Goal: Task Accomplishment & Management: Complete application form

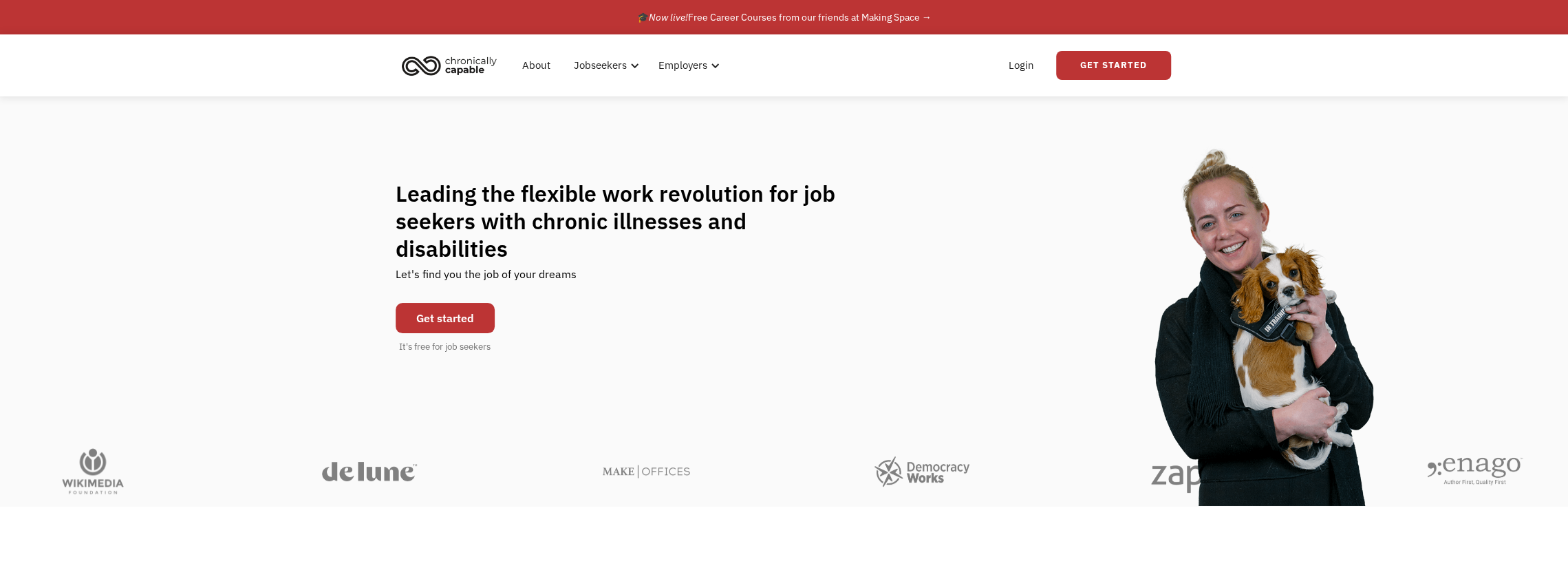
click at [473, 303] on link "Get started" at bounding box center [445, 318] width 99 height 31
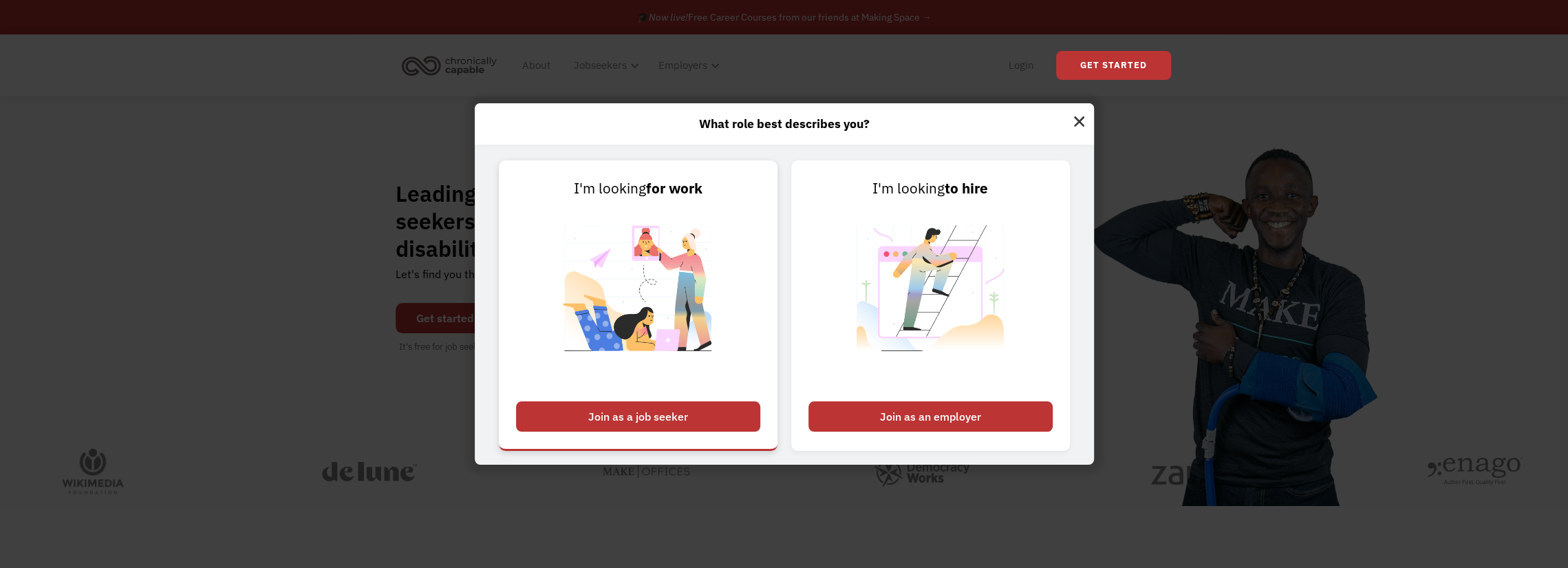
click at [710, 416] on div "Join as a job seeker" at bounding box center [638, 417] width 244 height 31
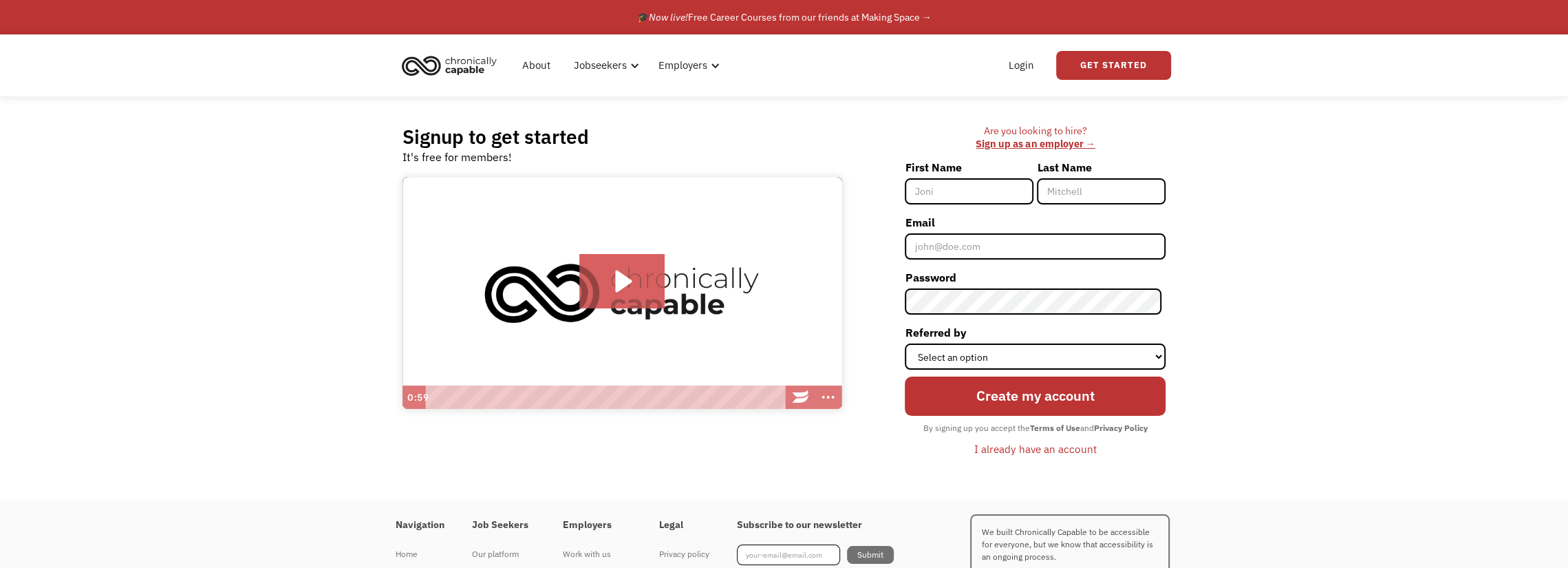
click at [963, 195] on input "First Name" at bounding box center [969, 191] width 129 height 26
type input "Nicholas"
type input "Lester"
click at [981, 246] on input "Email" at bounding box center [1035, 247] width 261 height 26
type input "[EMAIL_ADDRESS][DOMAIN_NAME]"
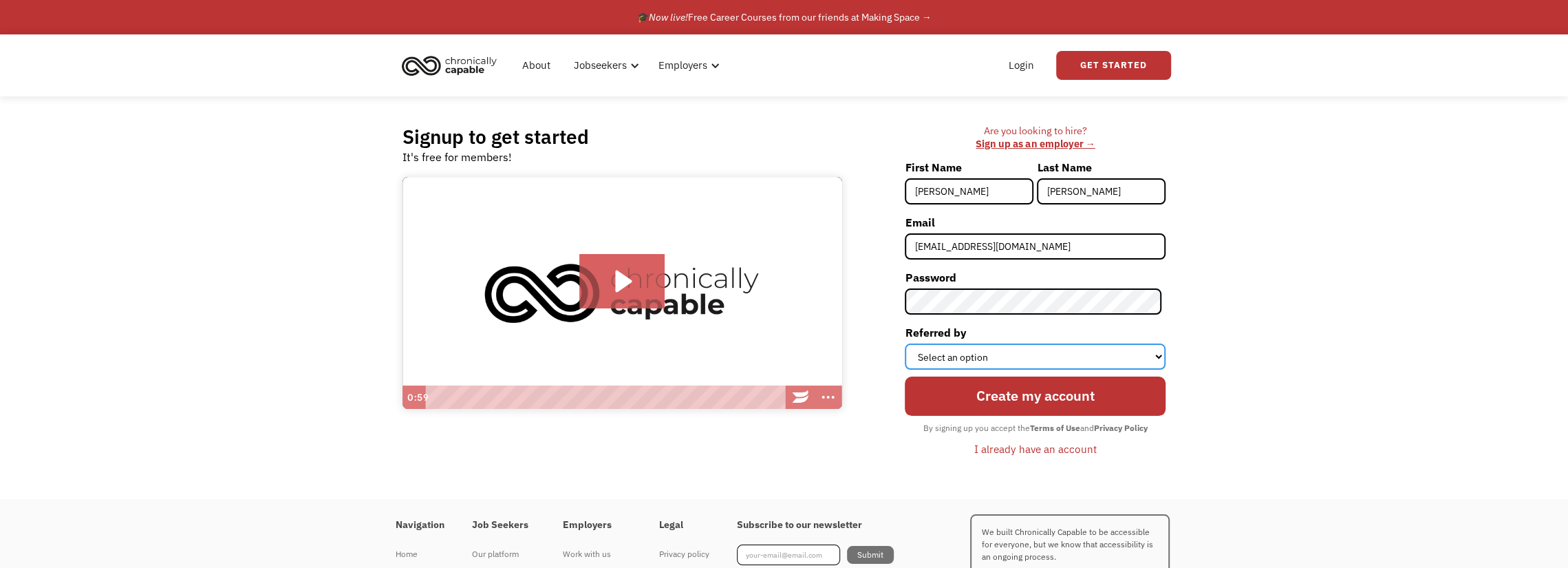
click at [1066, 361] on select "Select an option Instagram Facebook Twitter Search Engine News Article Word of …" at bounding box center [1035, 357] width 261 height 26
select select "Search Engine"
click at [909, 344] on select "Select an option Instagram Facebook Twitter Search Engine News Article Word of …" at bounding box center [1035, 357] width 261 height 26
click at [1065, 405] on input "Create my account" at bounding box center [1035, 395] width 261 height 39
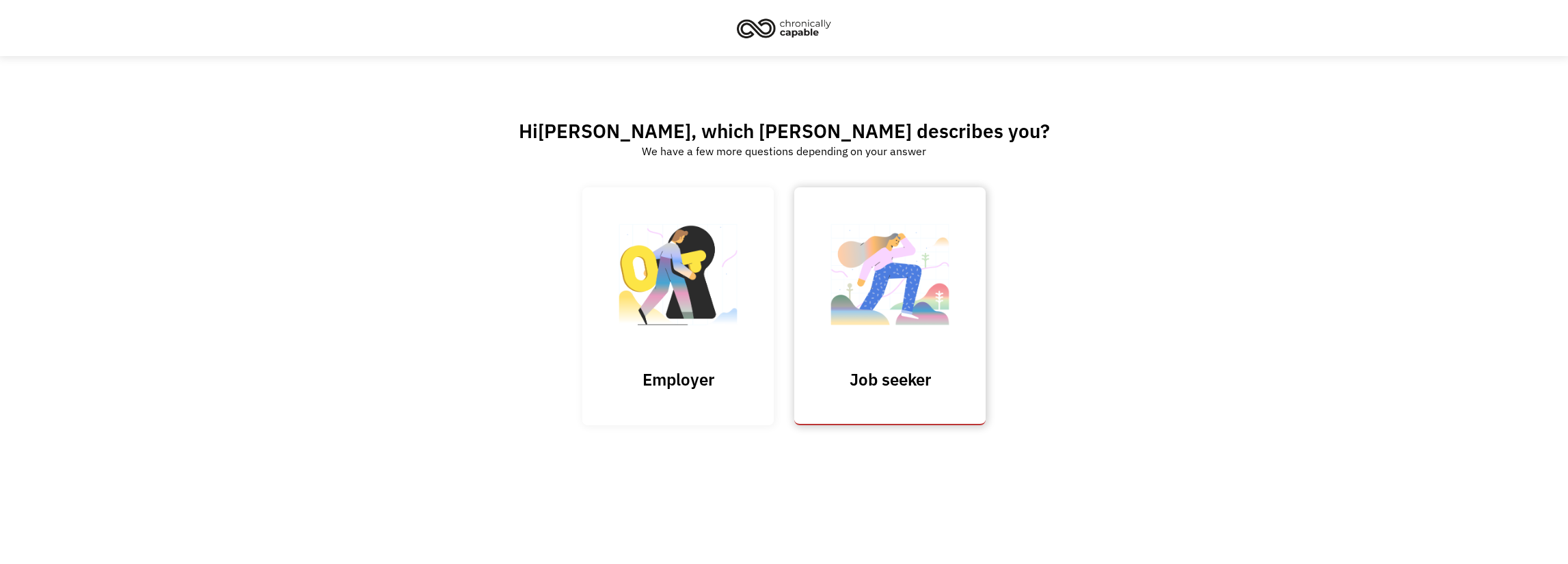
click at [921, 362] on link "Job seeker" at bounding box center [890, 306] width 191 height 237
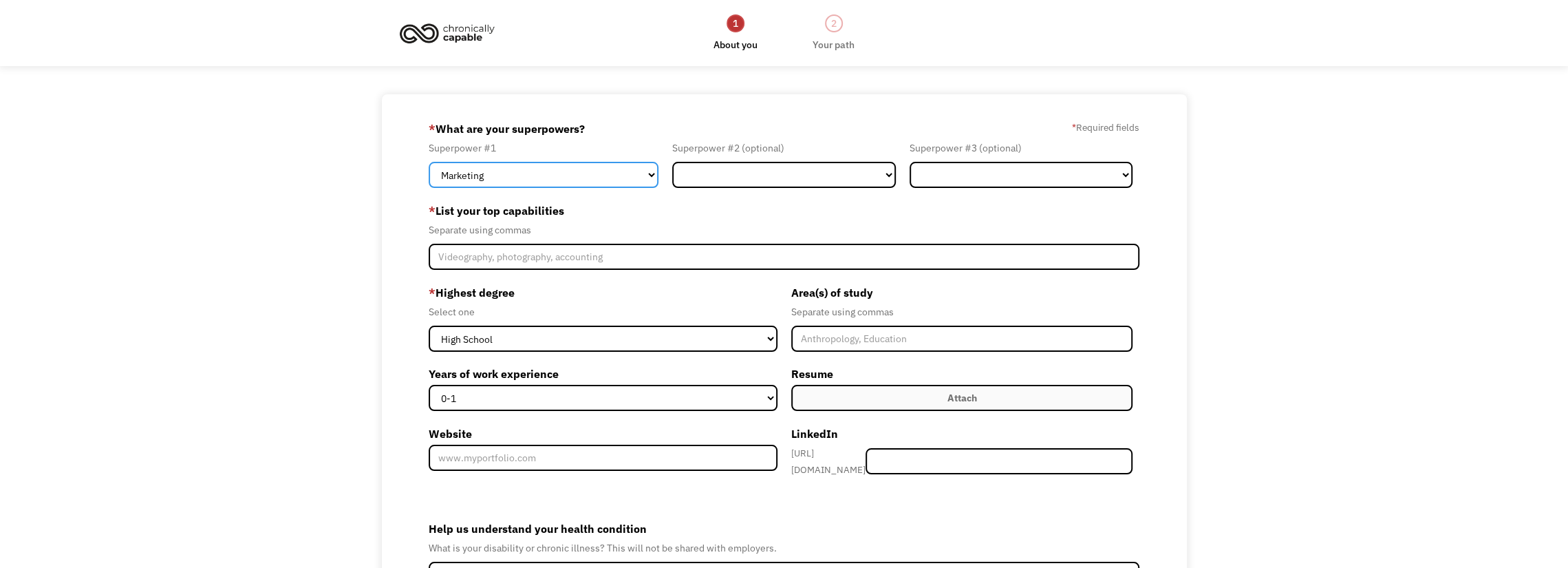
click at [639, 176] on select "Marketing Human Resources Finance Technology Operations Sales Industrial & Manu…" at bounding box center [544, 175] width 230 height 26
select select "Customer Service"
click at [429, 162] on select "Marketing Human Resources Finance Technology Operations Sales Industrial & Manu…" at bounding box center [544, 175] width 230 height 26
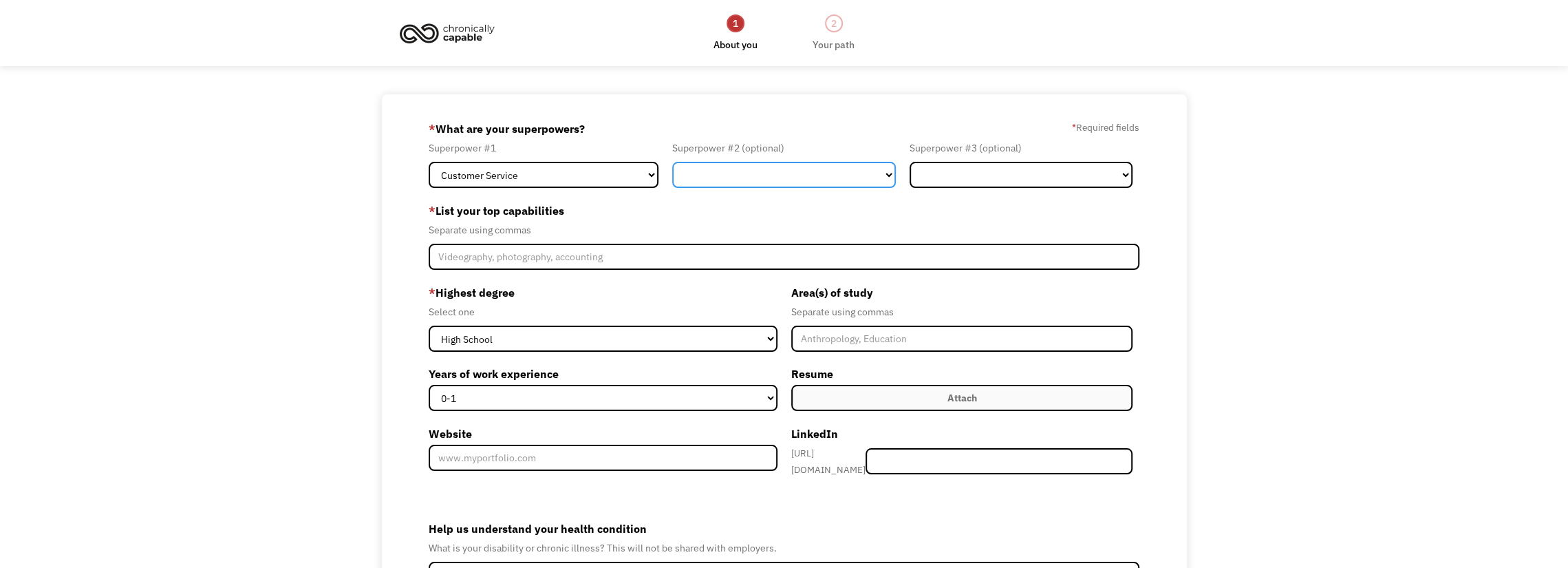
click at [808, 181] on select "Marketing Human Resources Finance Technology Operations Sales Industrial & Manu…" at bounding box center [784, 175] width 223 height 26
select select "Sales"
click at [673, 162] on select "Marketing Human Resources Finance Technology Operations Sales Industrial & Manu…" at bounding box center [784, 175] width 223 height 26
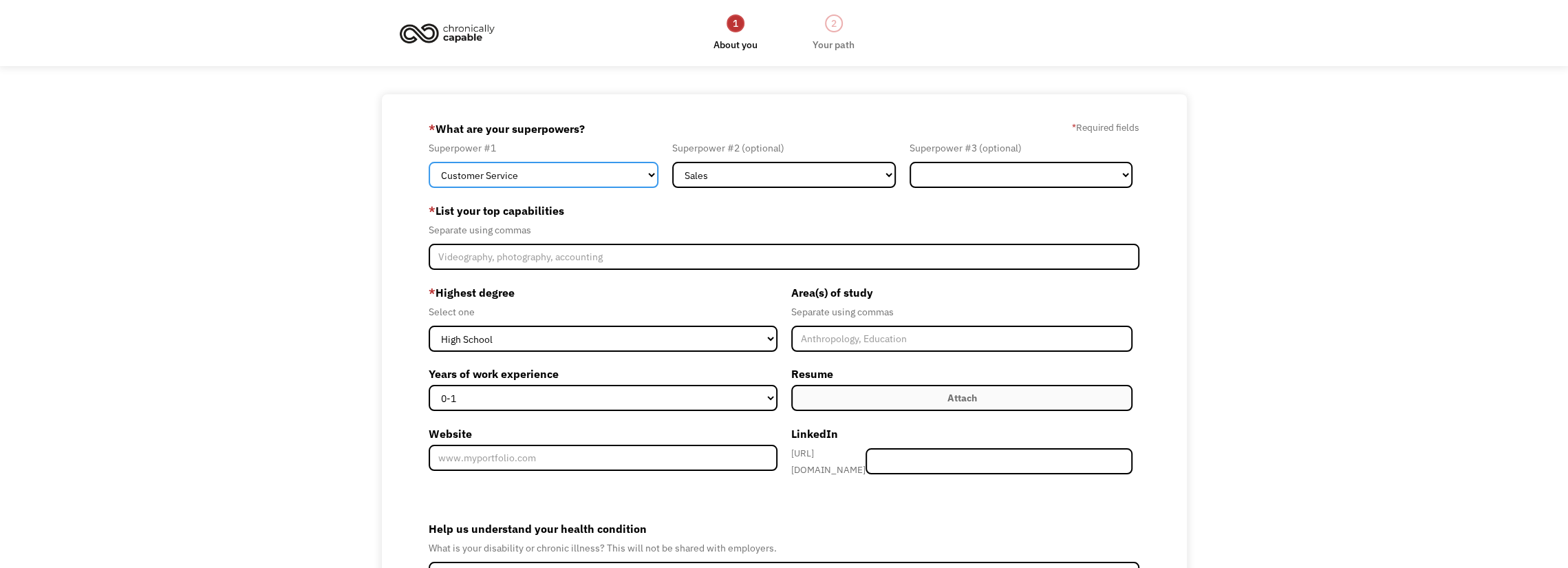
click at [646, 180] on select "Marketing Human Resources Finance Technology Operations Sales Industrial & Manu…" at bounding box center [544, 175] width 230 height 26
select select "Sales"
click at [429, 162] on select "Marketing Human Resources Finance Technology Operations Sales Industrial & Manu…" at bounding box center [544, 175] width 230 height 26
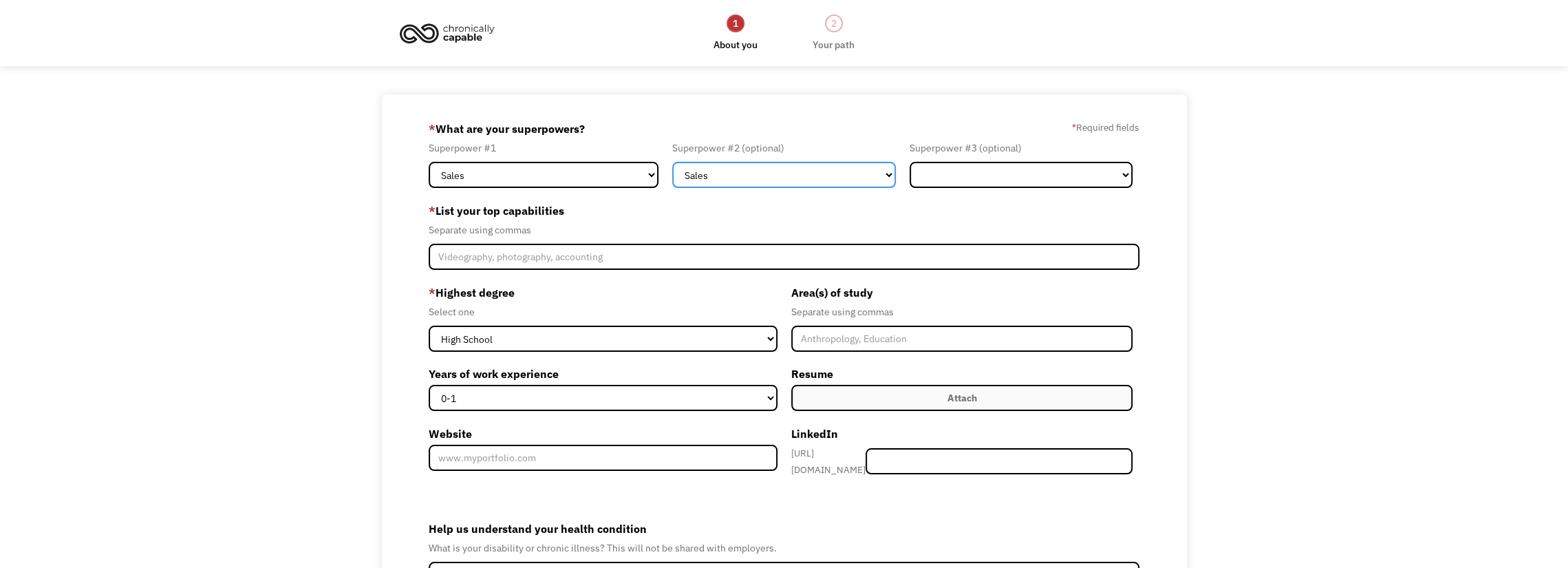
click at [806, 179] on select "Marketing Human Resources Finance Technology Operations Sales Industrial & Manu…" at bounding box center [784, 175] width 223 height 26
select select "Customer Service"
click at [673, 162] on select "Marketing Human Resources Finance Technology Operations Sales Industrial & Manu…" at bounding box center [784, 175] width 223 height 26
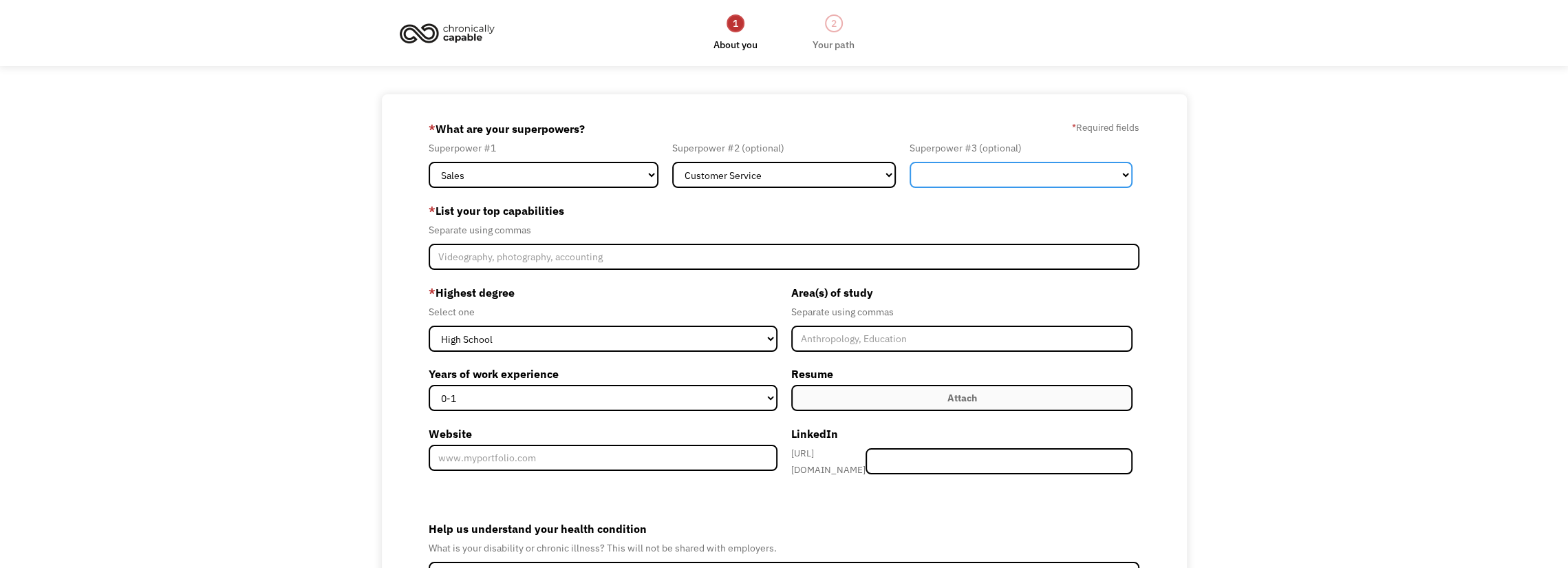
click at [1037, 186] on select "Marketing Human Resources Finance Technology Operations Sales Industrial & Manu…" at bounding box center [1021, 175] width 223 height 26
select select "Communications & Public Relations"
click at [910, 162] on select "Marketing Human Resources Finance Technology Operations Sales Industrial & Manu…" at bounding box center [1021, 175] width 223 height 26
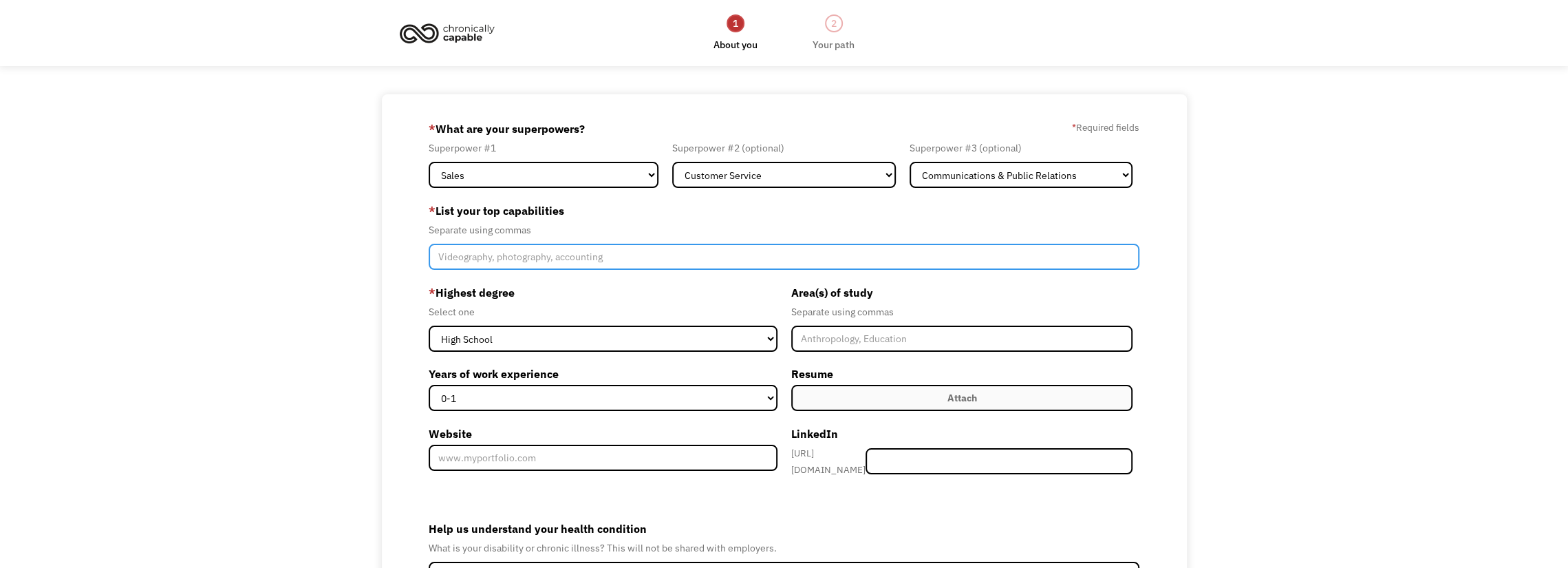
click at [576, 253] on input "Member-Create-Step1" at bounding box center [784, 257] width 711 height 26
type input "c"
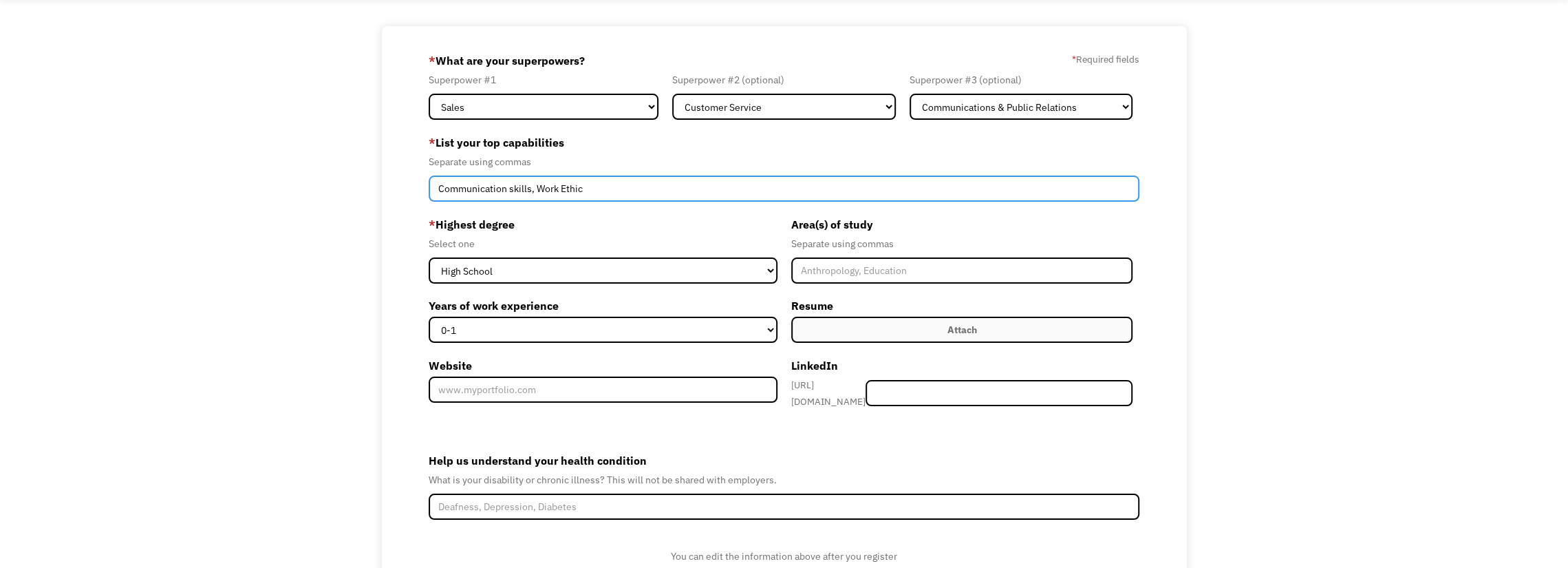
scroll to position [69, 0]
type input "Communication skills, Work Ethic"
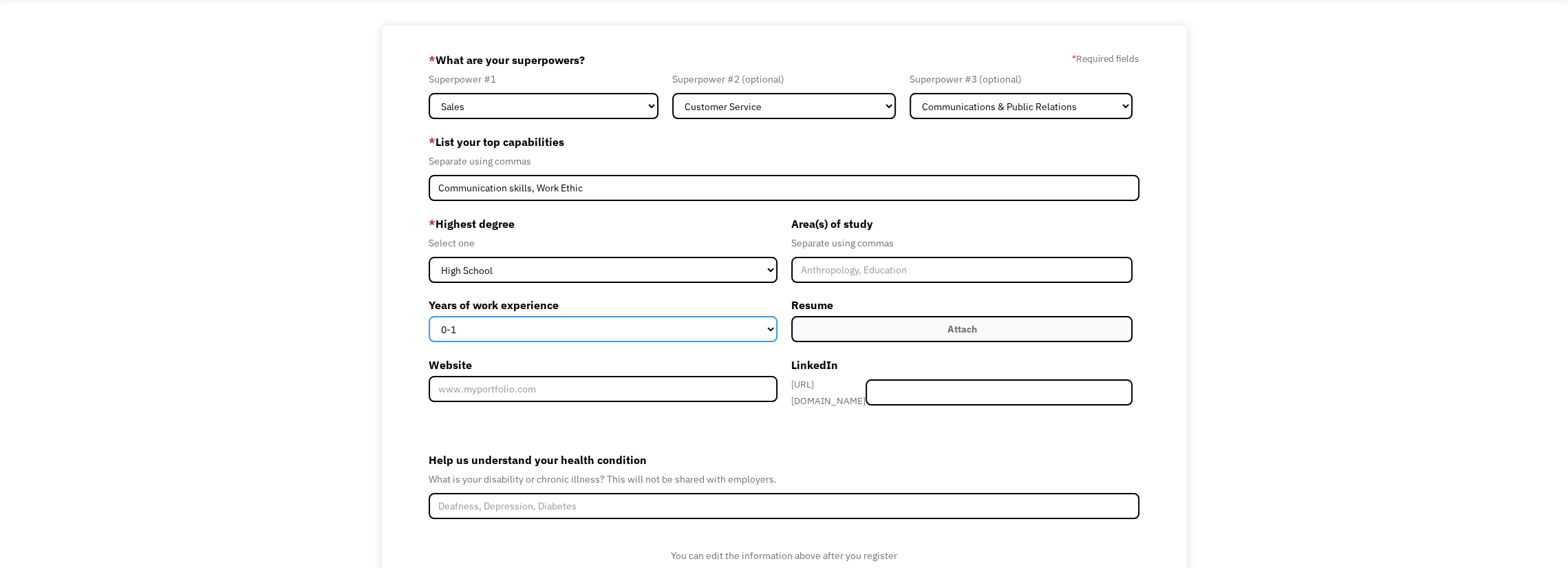
click at [761, 331] on select "0-1 2-4 5-10 11-15 15+" at bounding box center [603, 329] width 349 height 26
select select "5-10"
click at [429, 316] on select "0-1 2-4 5-10 11-15 15+" at bounding box center [603, 329] width 349 height 26
click at [975, 333] on div "Attach" at bounding box center [961, 329] width 30 height 17
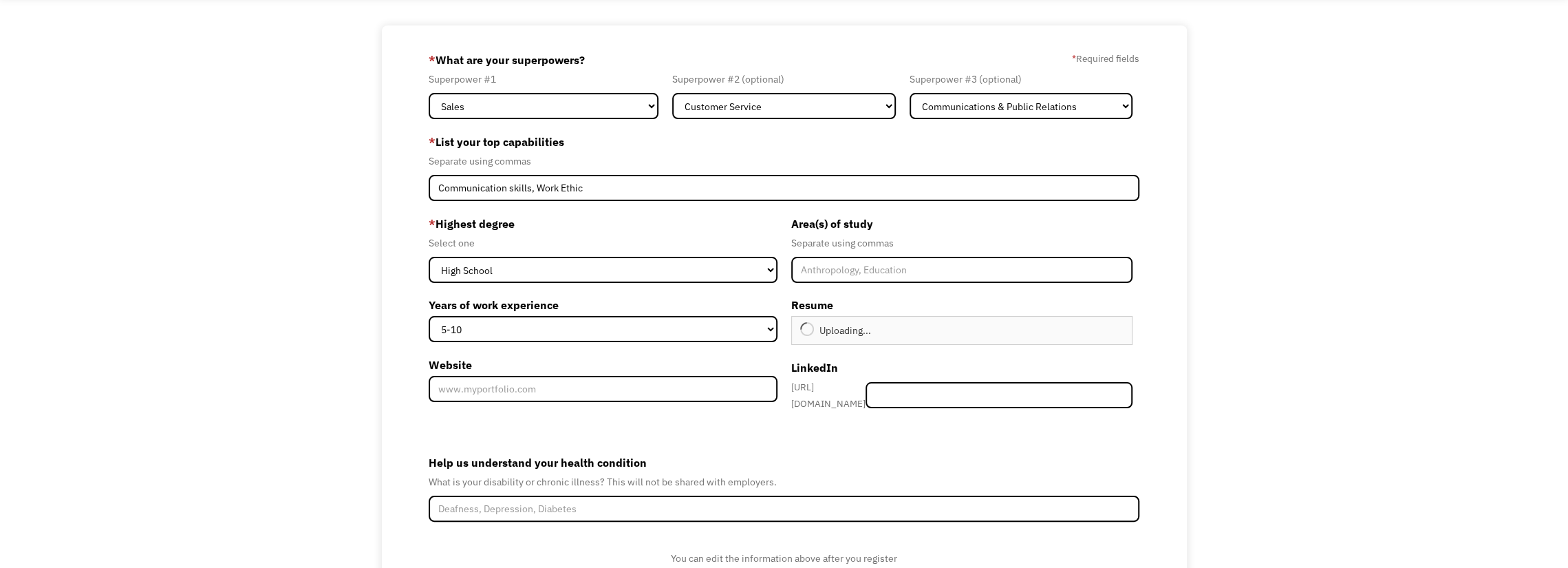
type input "Continue"
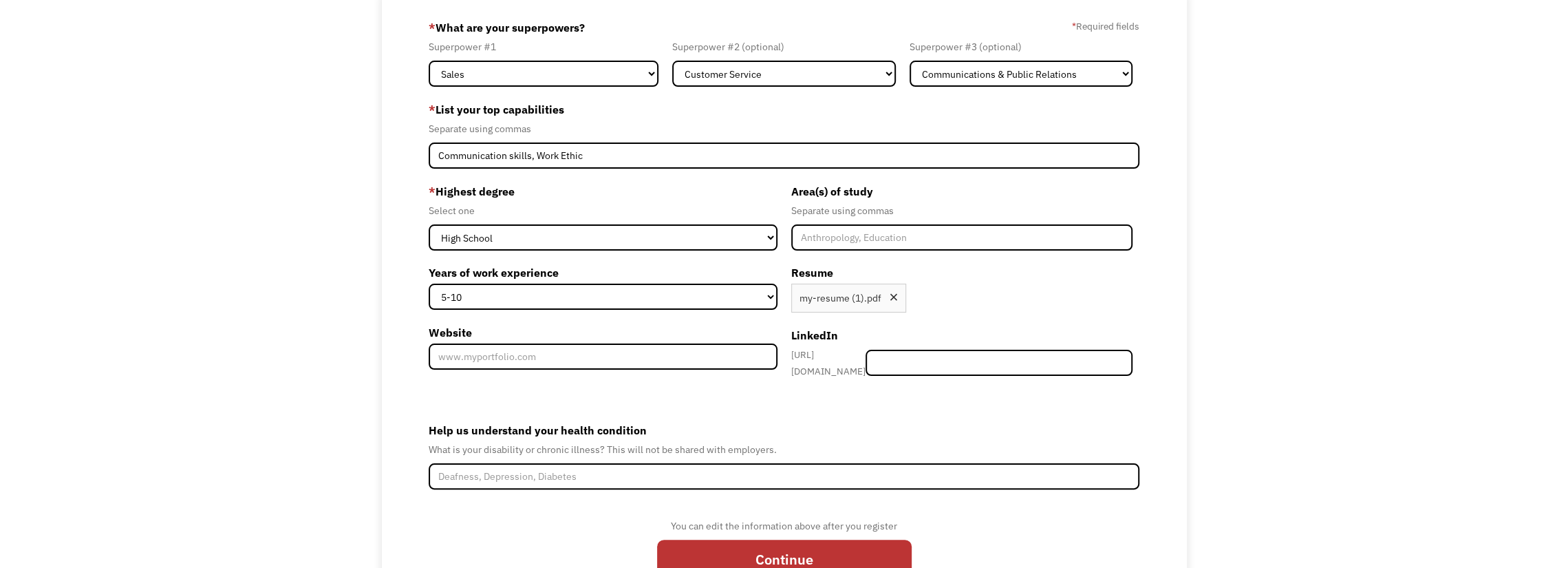
scroll to position [137, 0]
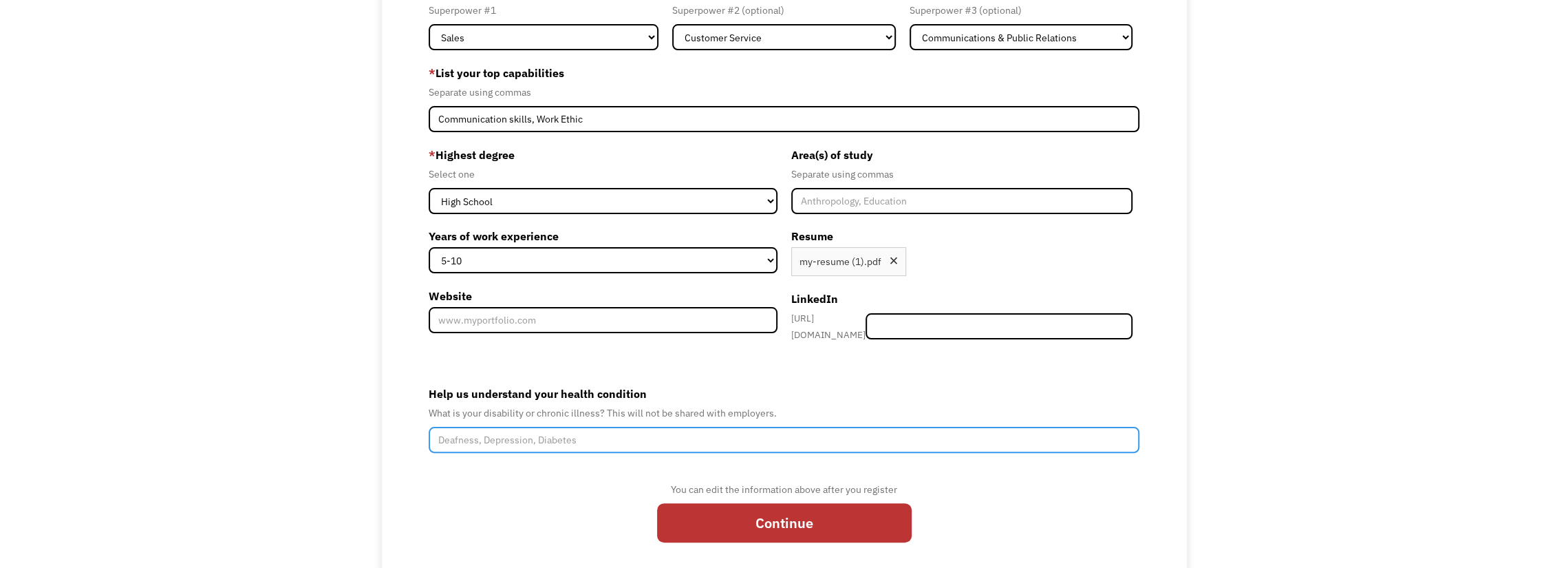
click at [792, 440] on input "Help us understand your health condition" at bounding box center [784, 440] width 711 height 26
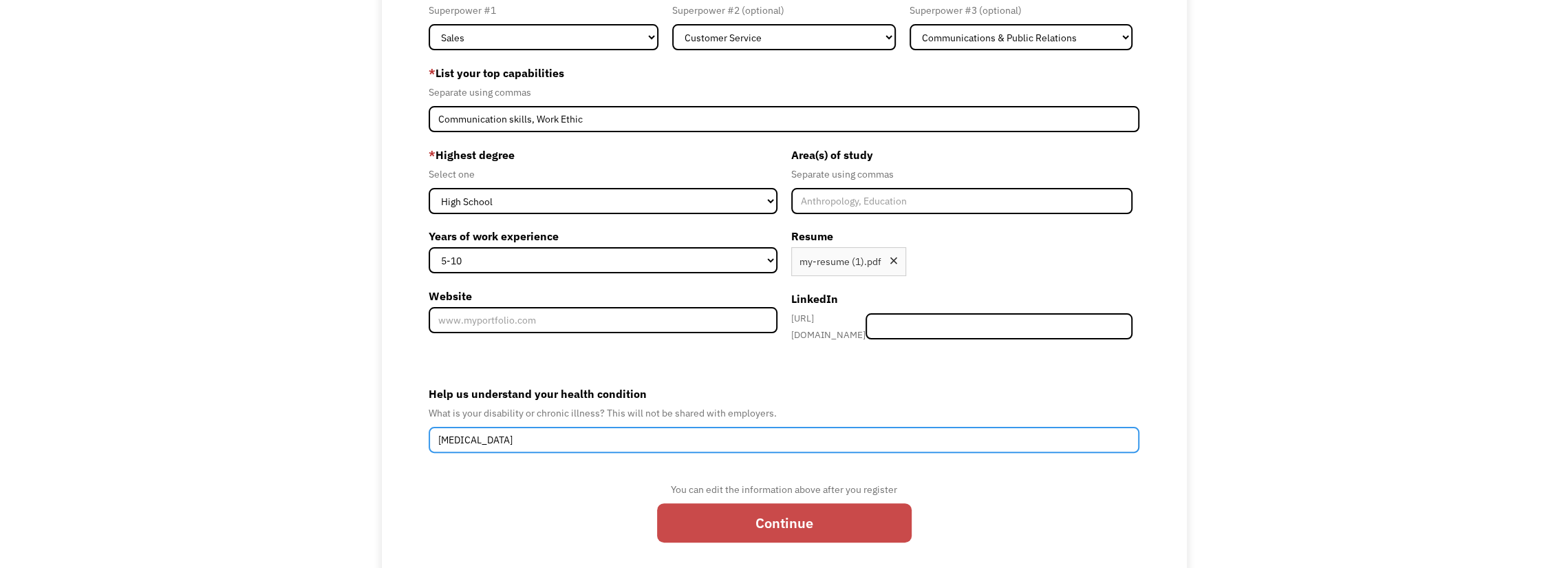
type input "Multiple Sclerosis"
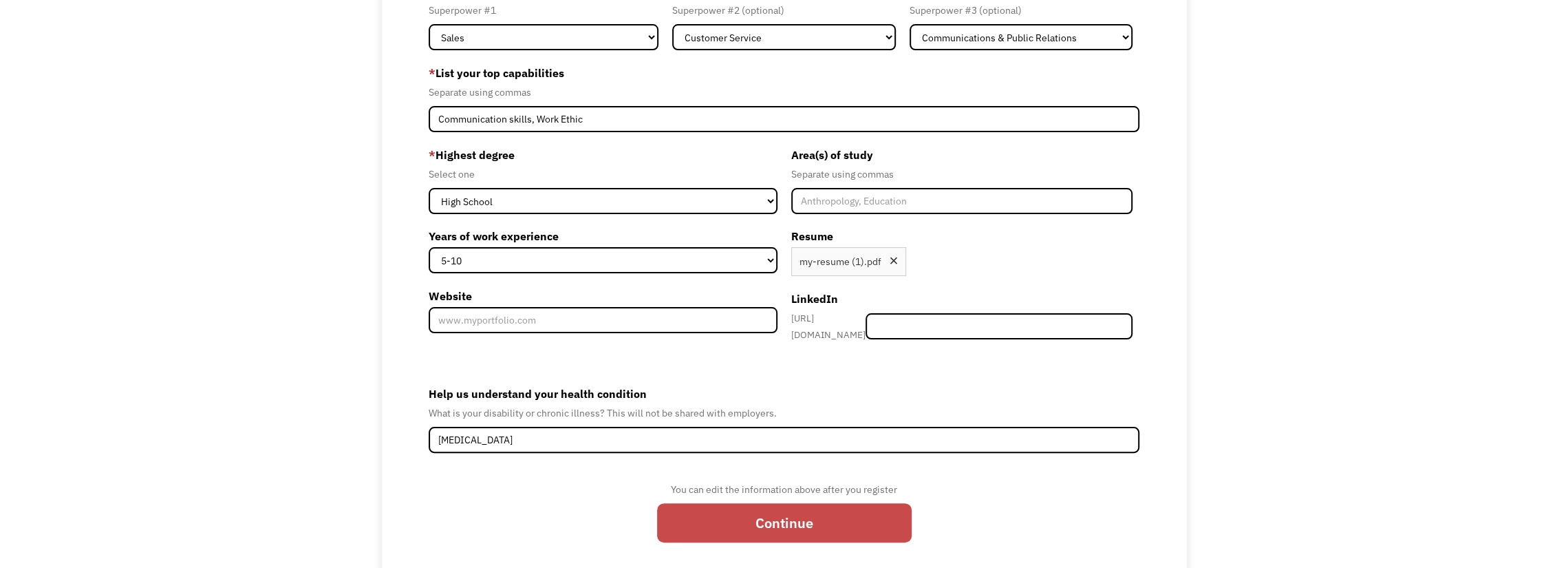
click at [789, 508] on input "Continue" at bounding box center [785, 522] width 255 height 39
type input "Please wait..."
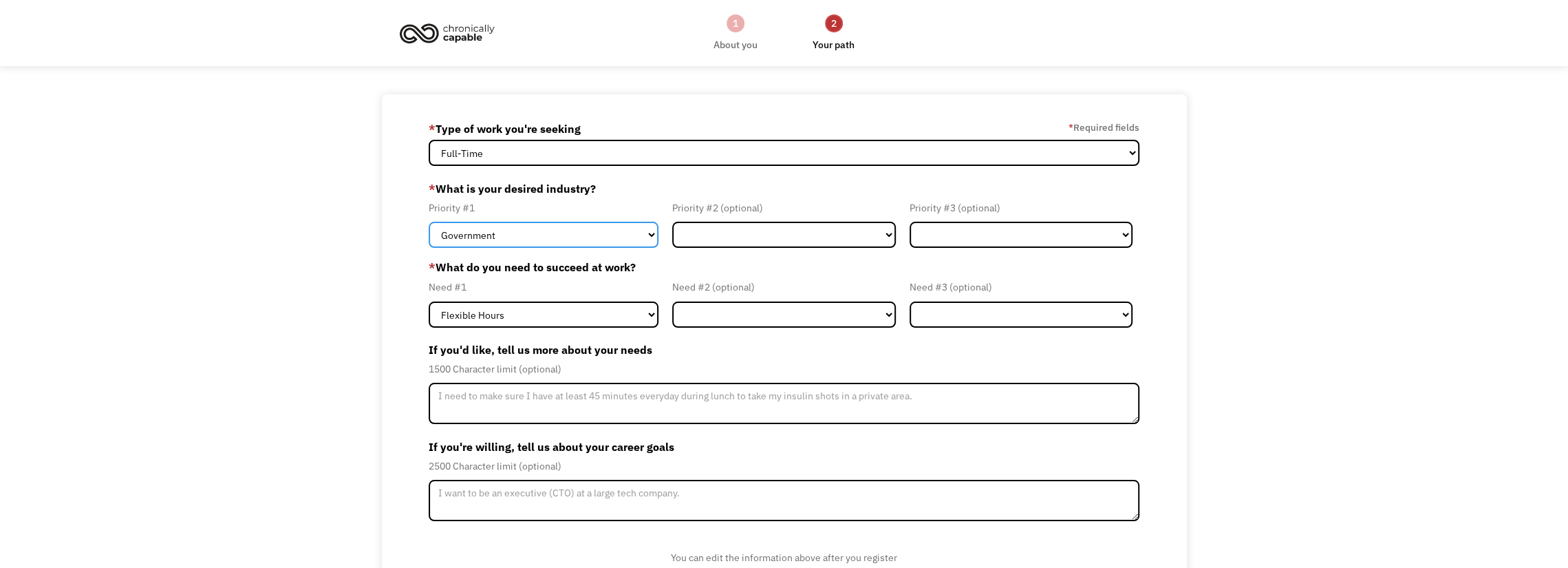
drag, startPoint x: 653, startPoint y: 222, endPoint x: 648, endPoint y: 228, distance: 7.8
click at [653, 222] on select "Government Finance & Insurance Health & Social Care Tech & Engineering Creative…" at bounding box center [544, 234] width 230 height 26
click at [646, 231] on select "Government Finance & Insurance Health & Social Care Tech & Engineering Creative…" at bounding box center [544, 234] width 230 height 26
click at [429, 221] on select "Government Finance & Insurance Health & Social Care Tech & Engineering Creative…" at bounding box center [544, 234] width 230 height 26
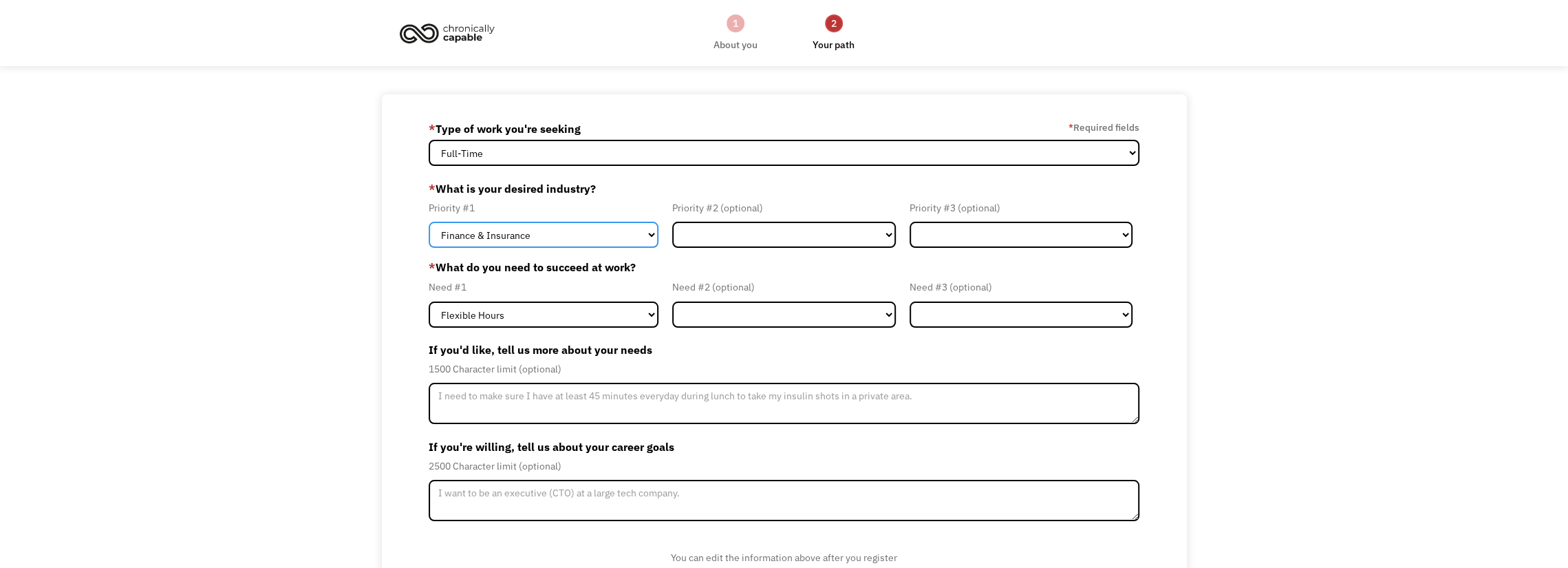
click at [644, 241] on select "Government Finance & Insurance Health & Social Care Tech & Engineering Creative…" at bounding box center [544, 234] width 230 height 26
select select "Government"
click at [429, 221] on select "Government Finance & Insurance Health & Social Care Tech & Engineering Creative…" at bounding box center [544, 234] width 230 height 26
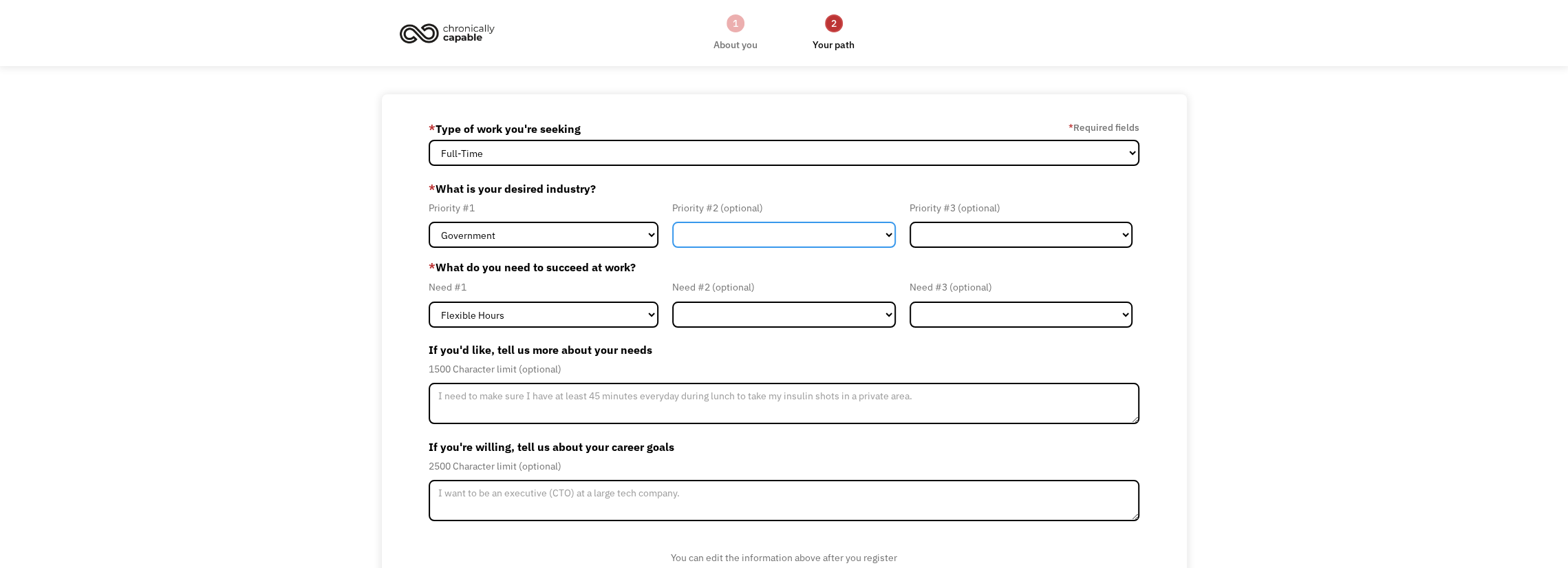
click at [735, 244] on select "Government Finance & Insurance Health & Social Care Tech & Engineering Creative…" at bounding box center [784, 234] width 223 height 26
select select "Finance & Insurance"
click at [673, 221] on select "Government Finance & Insurance Health & Social Care Tech & Engineering Creative…" at bounding box center [784, 234] width 223 height 26
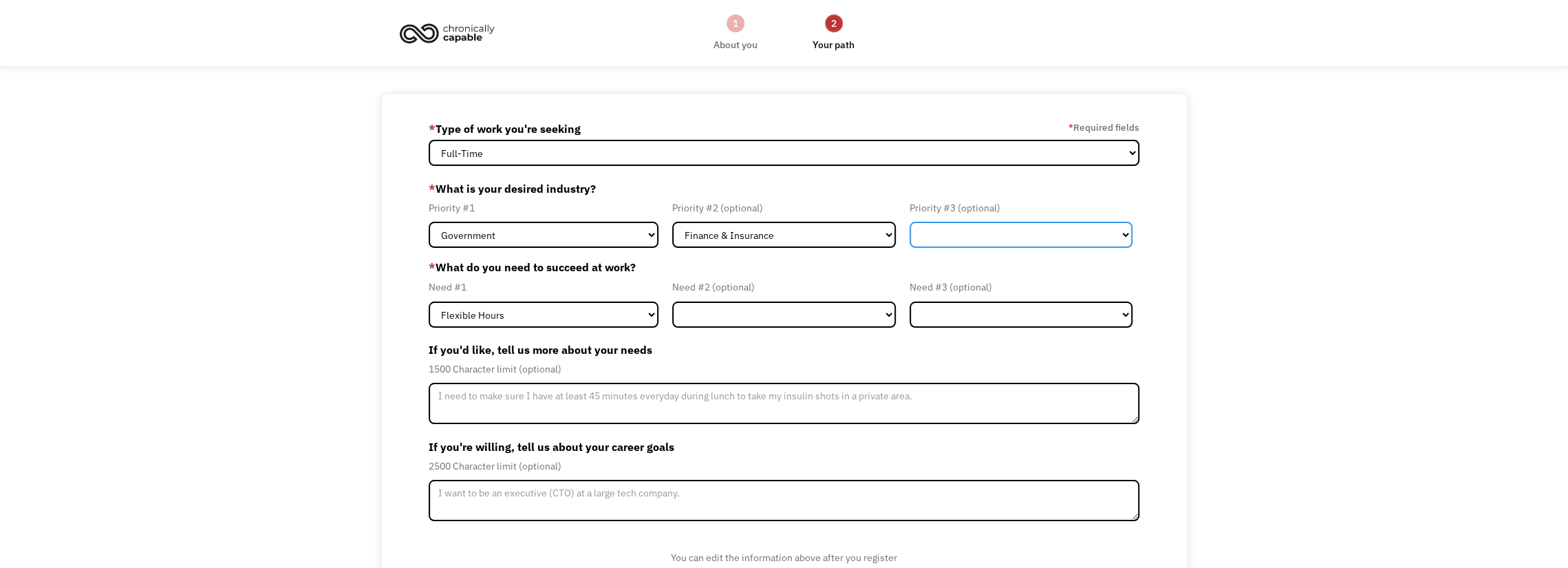
click at [986, 240] on select "Government Finance & Insurance Health & Social Care Tech & Engineering Creative…" at bounding box center [1021, 234] width 223 height 26
select select "Education"
click at [910, 221] on select "Government Finance & Insurance Health & Social Care Tech & Engineering Creative…" at bounding box center [1021, 234] width 223 height 26
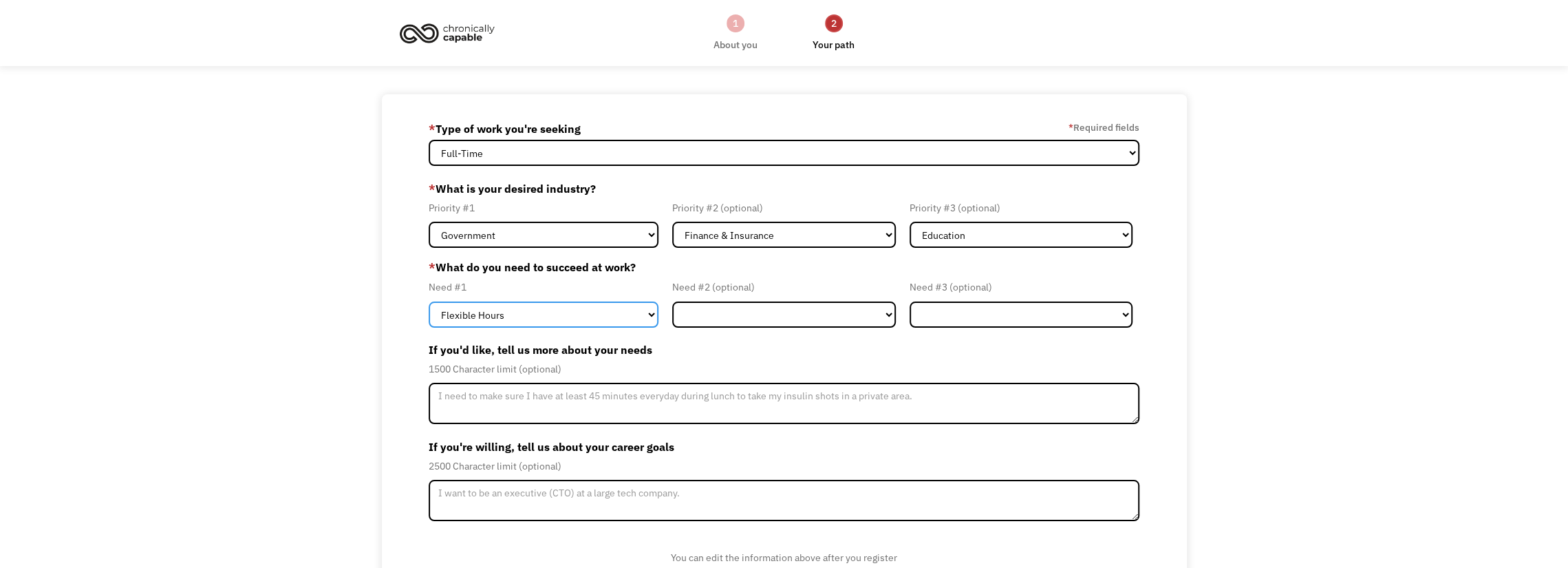
click at [634, 315] on select "Flexible Hours Remote Work Service Animal On-site Accommodations Visual Support…" at bounding box center [544, 315] width 230 height 26
select select "Remote Work"
click at [429, 302] on select "Flexible Hours Remote Work Service Animal On-site Accommodations Visual Support…" at bounding box center [544, 315] width 230 height 26
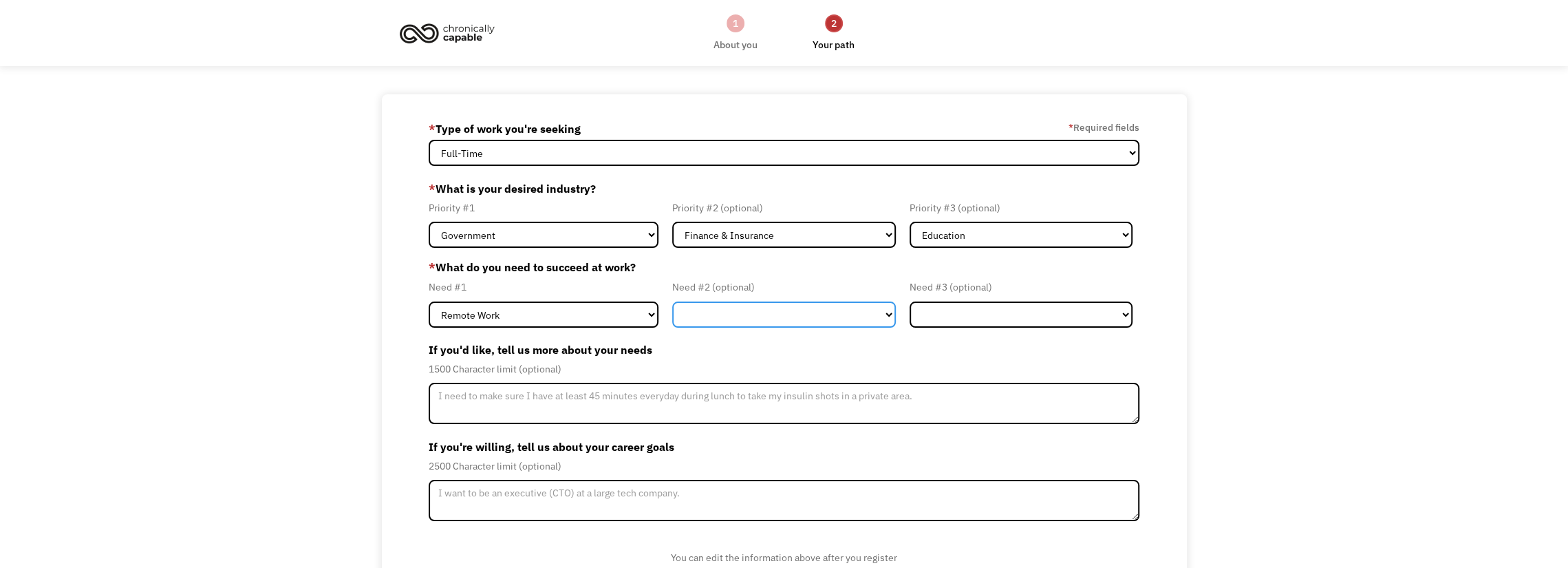
click at [845, 323] on select "Flexible Hours Remote Work Service Animal On-site Accommodations Visual Support…" at bounding box center [784, 315] width 223 height 26
select select "Remote Work"
click at [673, 302] on select "Flexible Hours Remote Work Service Animal On-site Accommodations Visual Support…" at bounding box center [784, 315] width 223 height 26
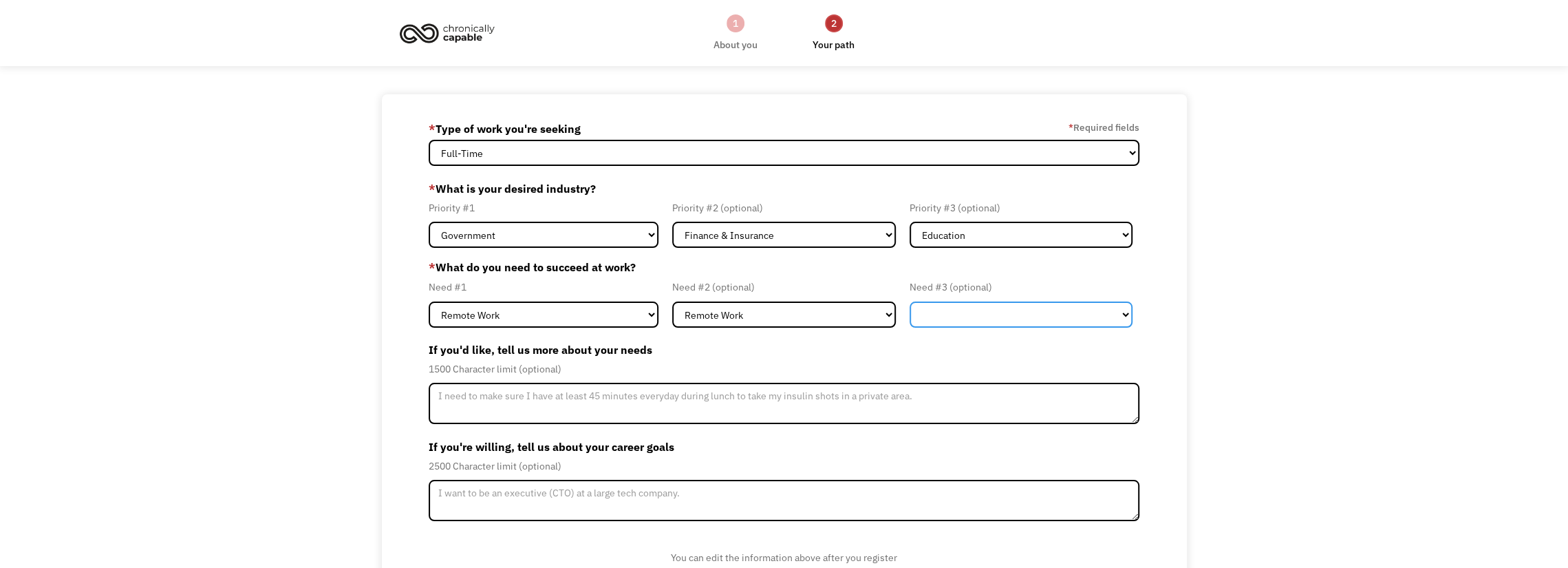
click at [962, 320] on select "Flexible Hours Remote Work Service Animal On-site Accommodations Visual Support…" at bounding box center [1021, 315] width 223 height 26
select select "Remote Work"
click at [910, 302] on select "Flexible Hours Remote Work Service Animal On-site Accommodations Visual Support…" at bounding box center [1021, 315] width 223 height 26
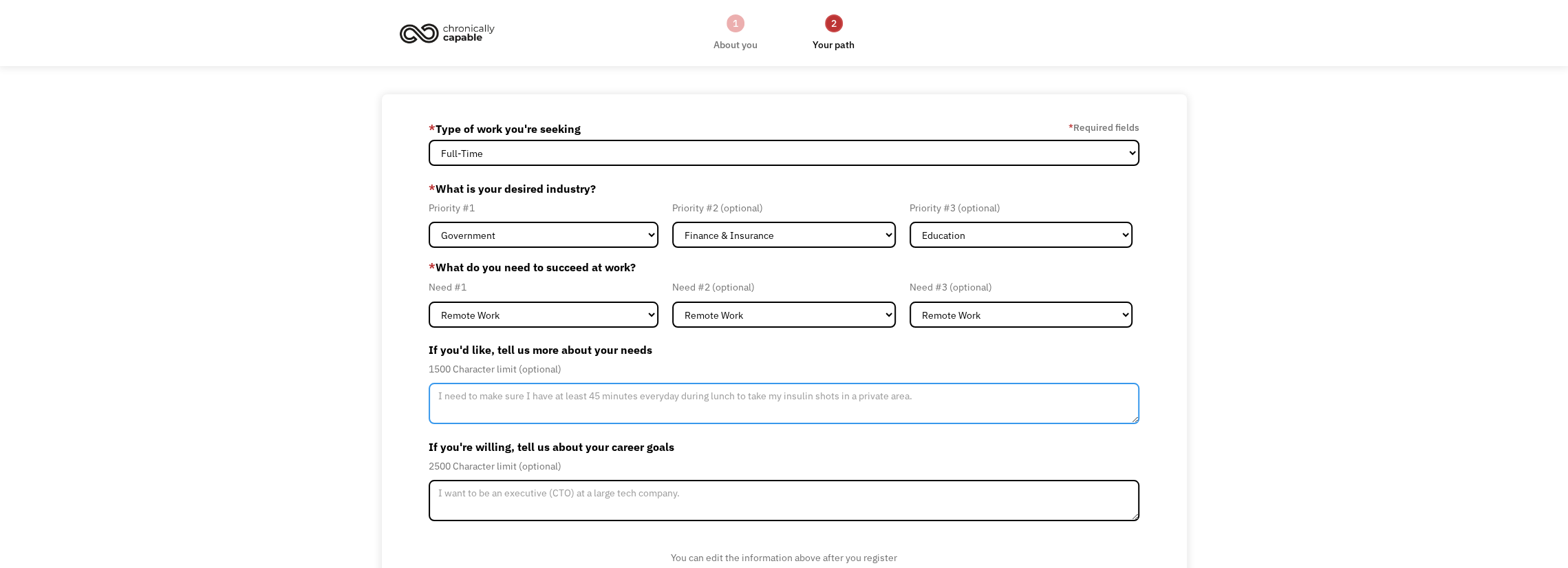
click at [684, 402] on textarea "Member-Update-Form-Step2" at bounding box center [784, 403] width 711 height 41
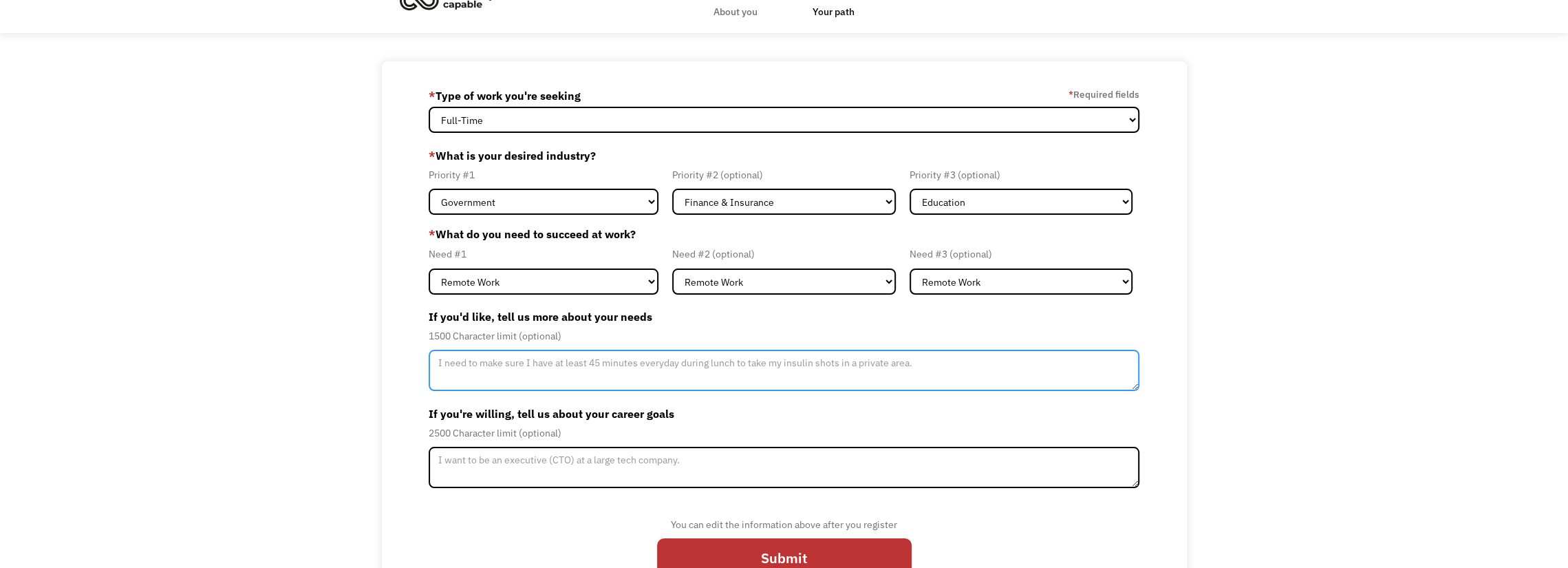
scroll to position [69, 0]
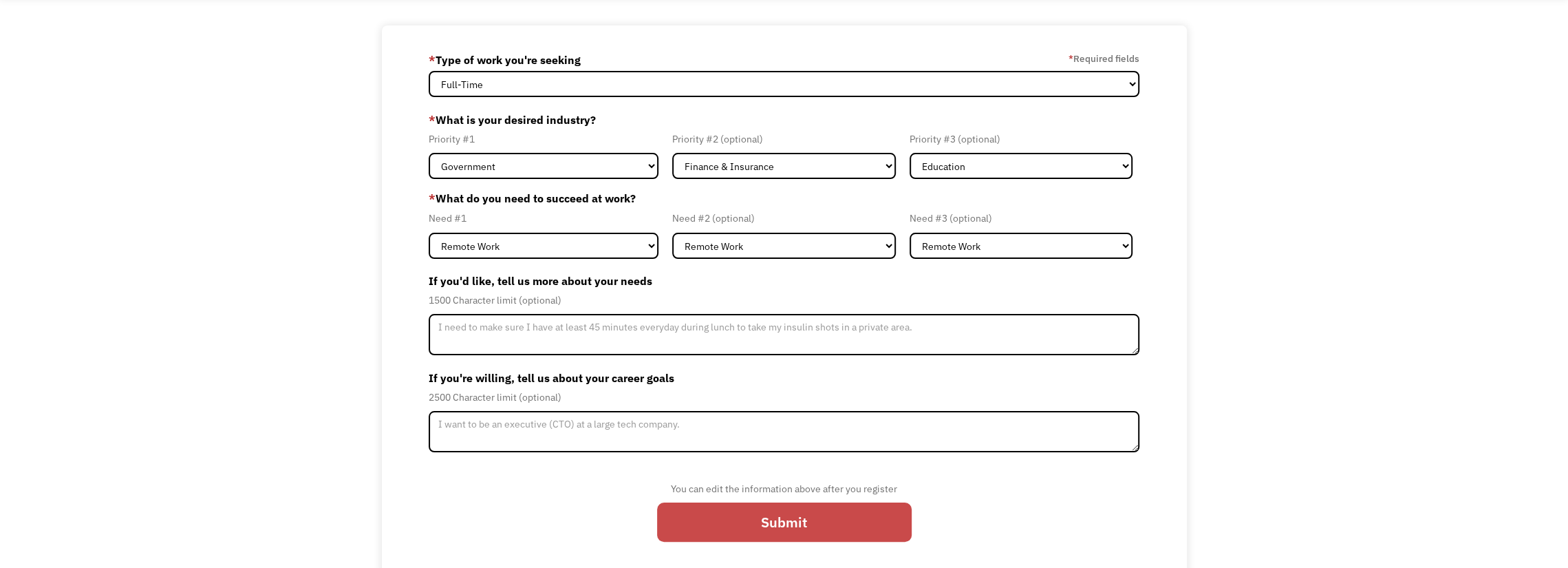
click at [778, 531] on input "Submit" at bounding box center [785, 521] width 255 height 39
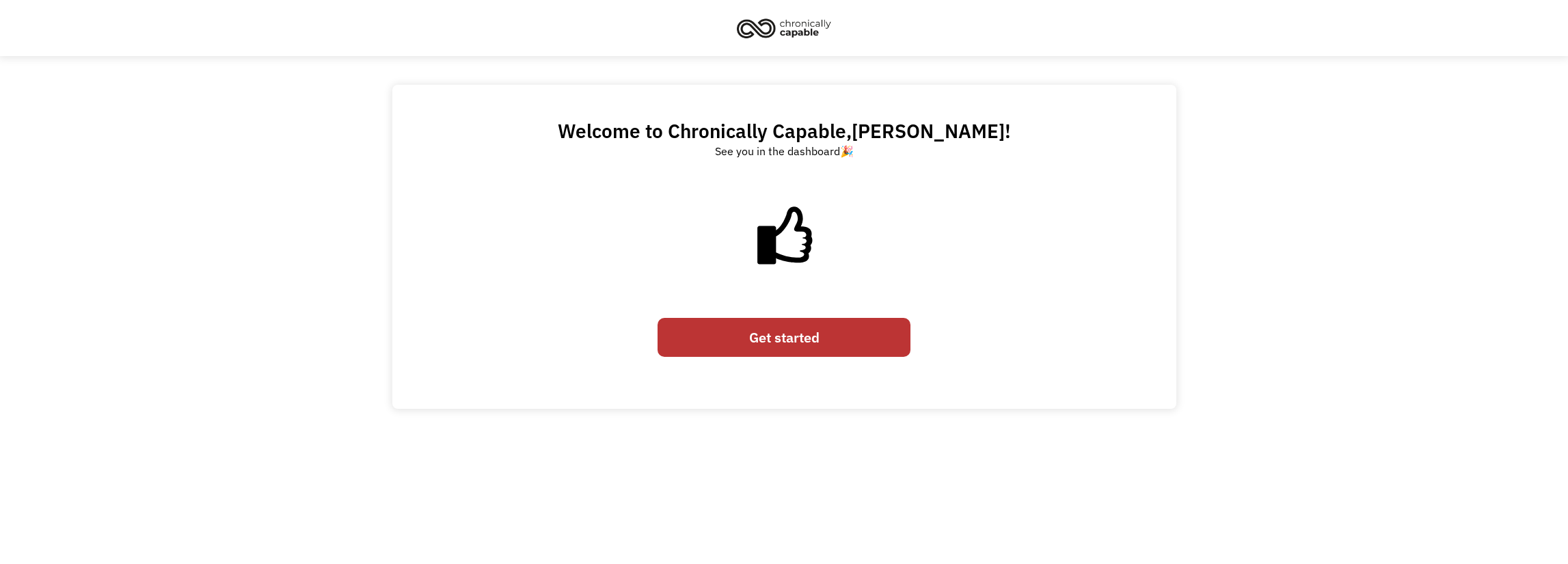
click at [786, 352] on link "Get started" at bounding box center [784, 337] width 253 height 39
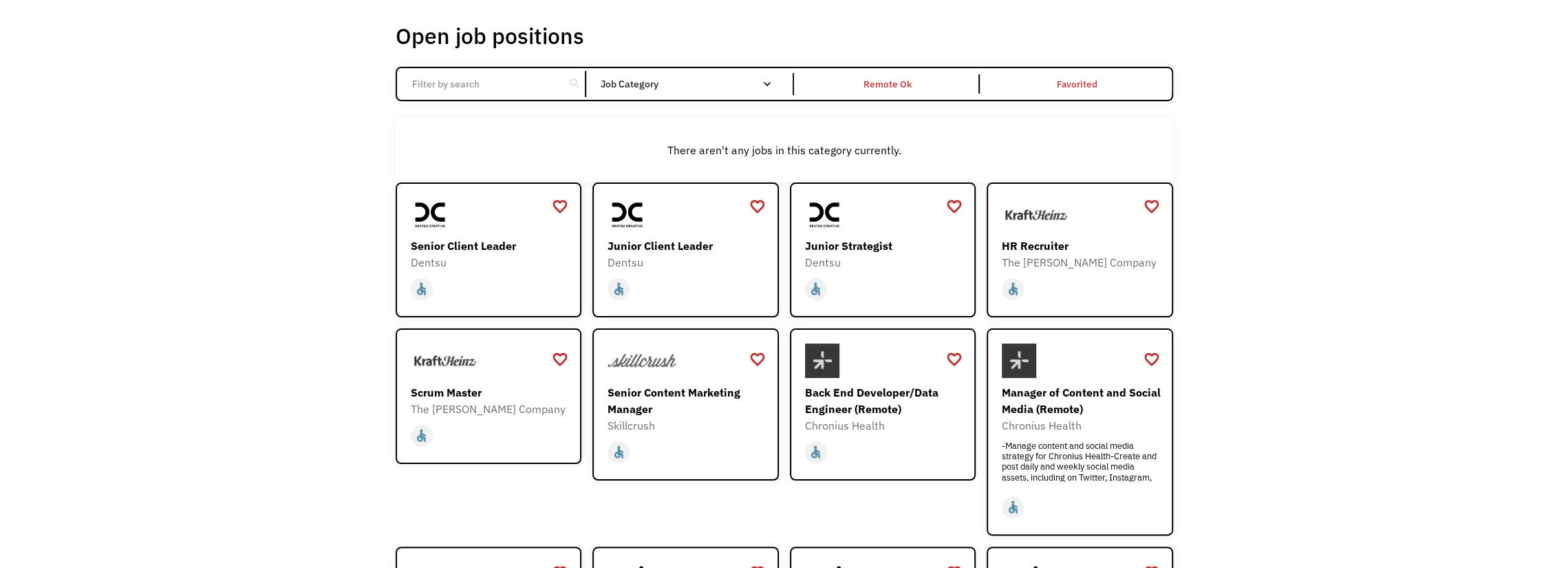
scroll to position [344, 0]
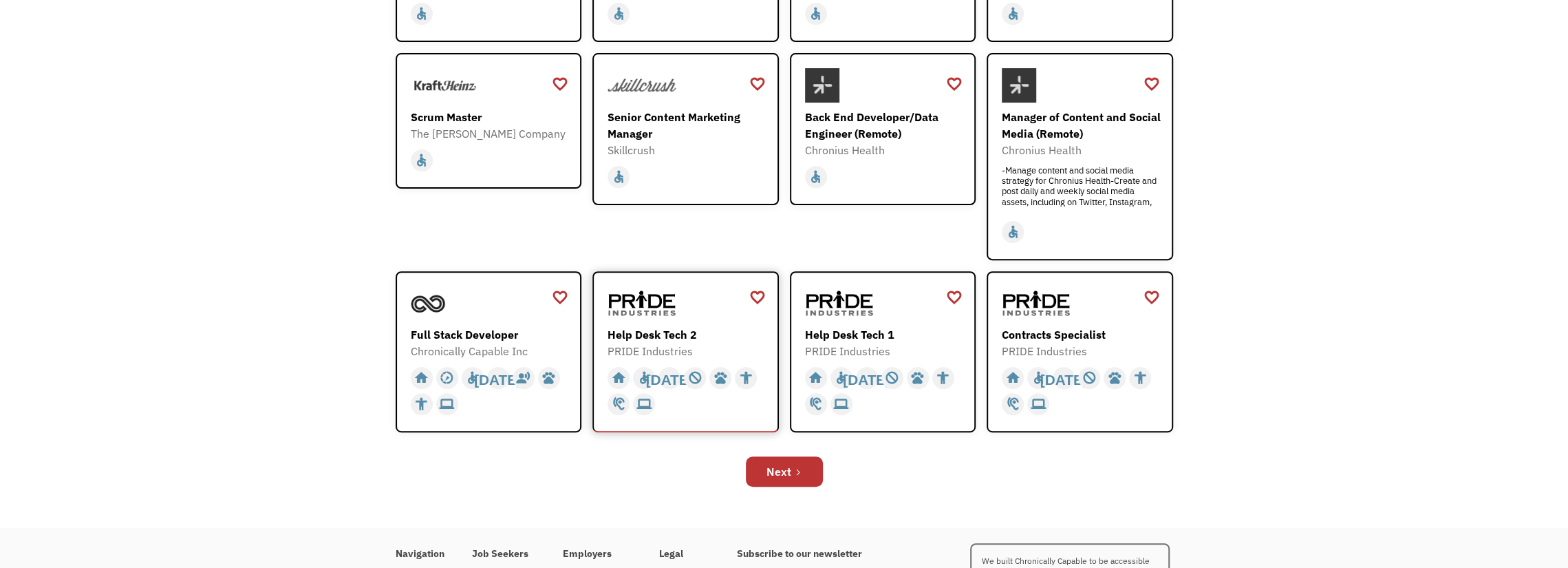
click at [680, 353] on div "PRIDE Industries" at bounding box center [687, 351] width 160 height 17
click at [1076, 326] on div "Contracts Specialist" at bounding box center [1082, 334] width 160 height 17
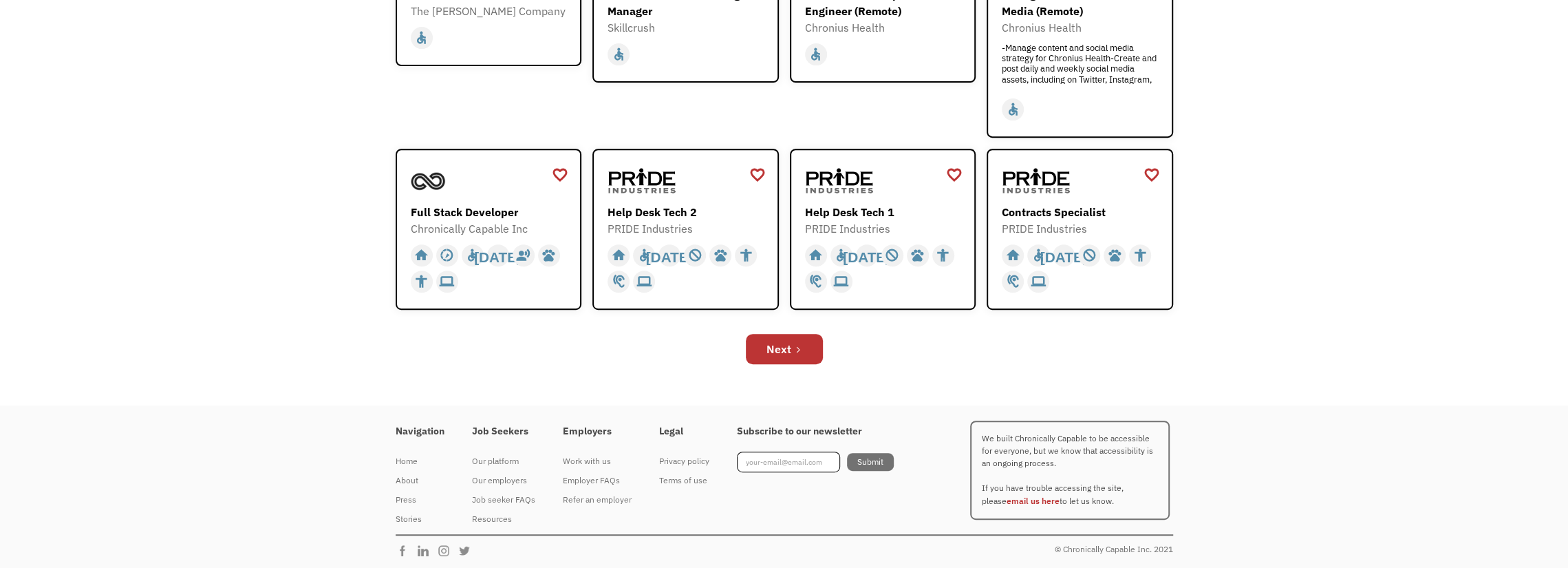
scroll to position [0, 0]
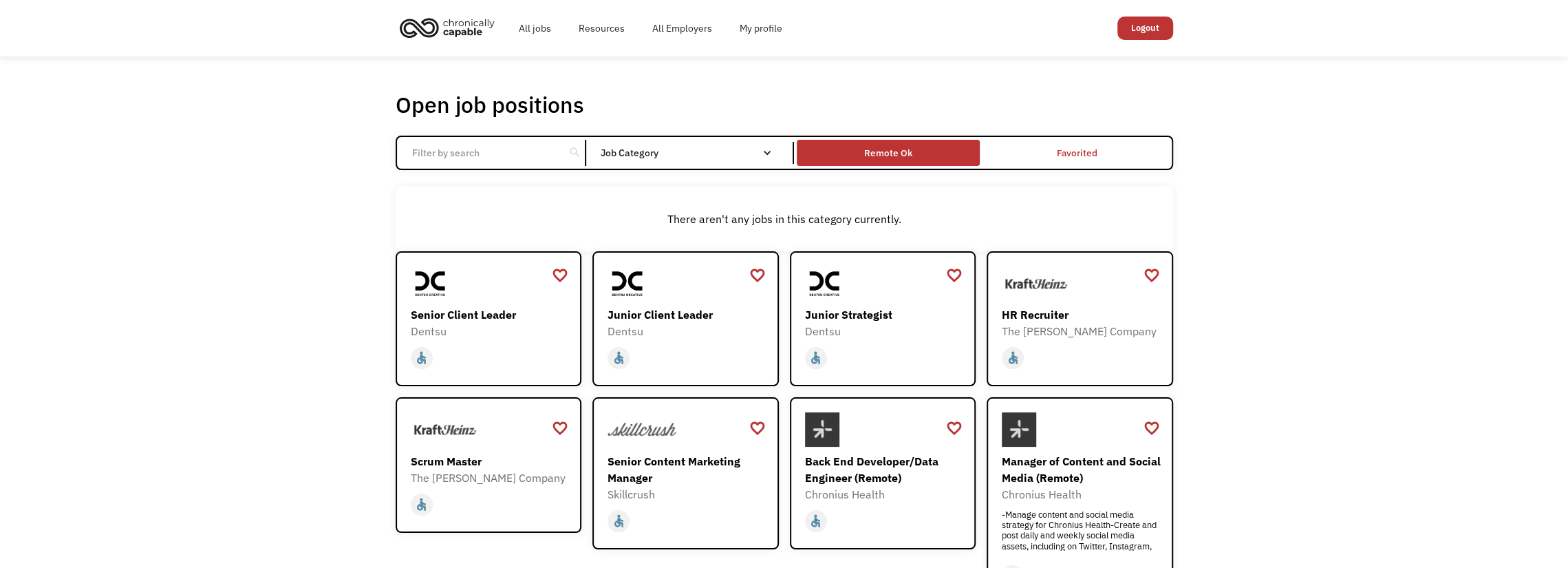
click at [896, 154] on div "Remote Ok" at bounding box center [888, 153] width 48 height 17
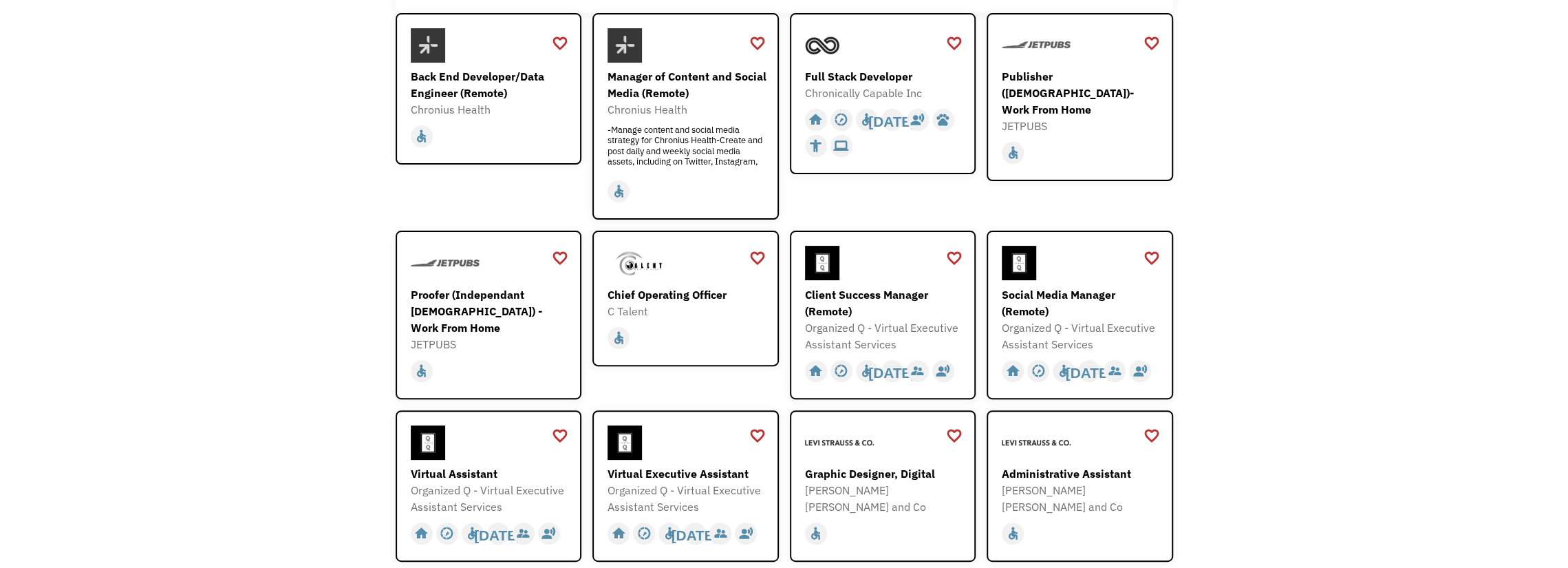
scroll to position [276, 0]
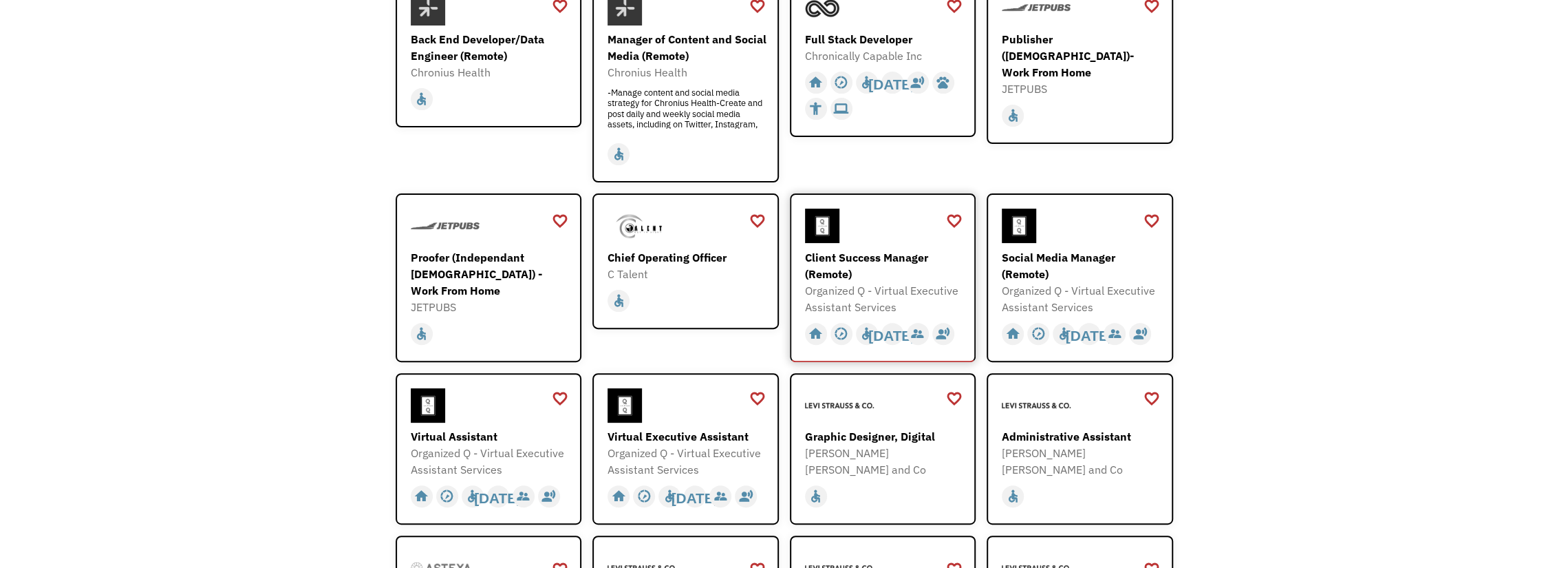
click at [908, 268] on div "Client Success Manager (Remote)" at bounding box center [885, 265] width 160 height 33
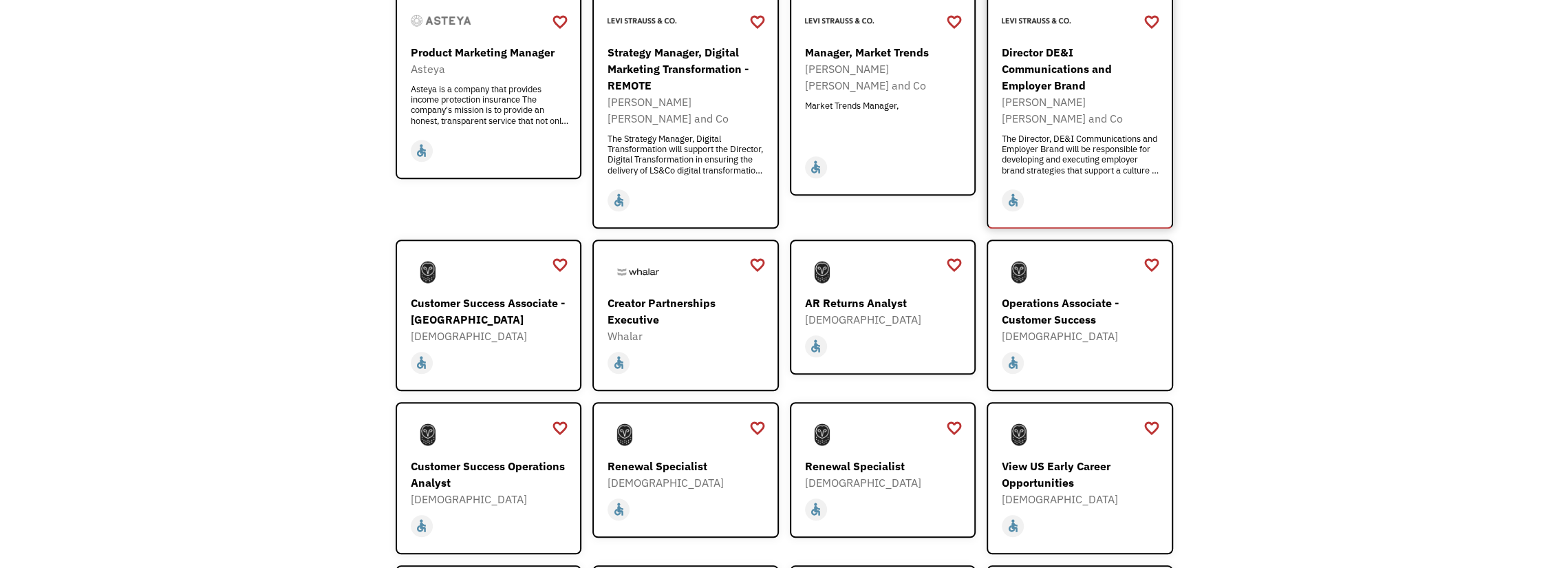
scroll to position [826, 0]
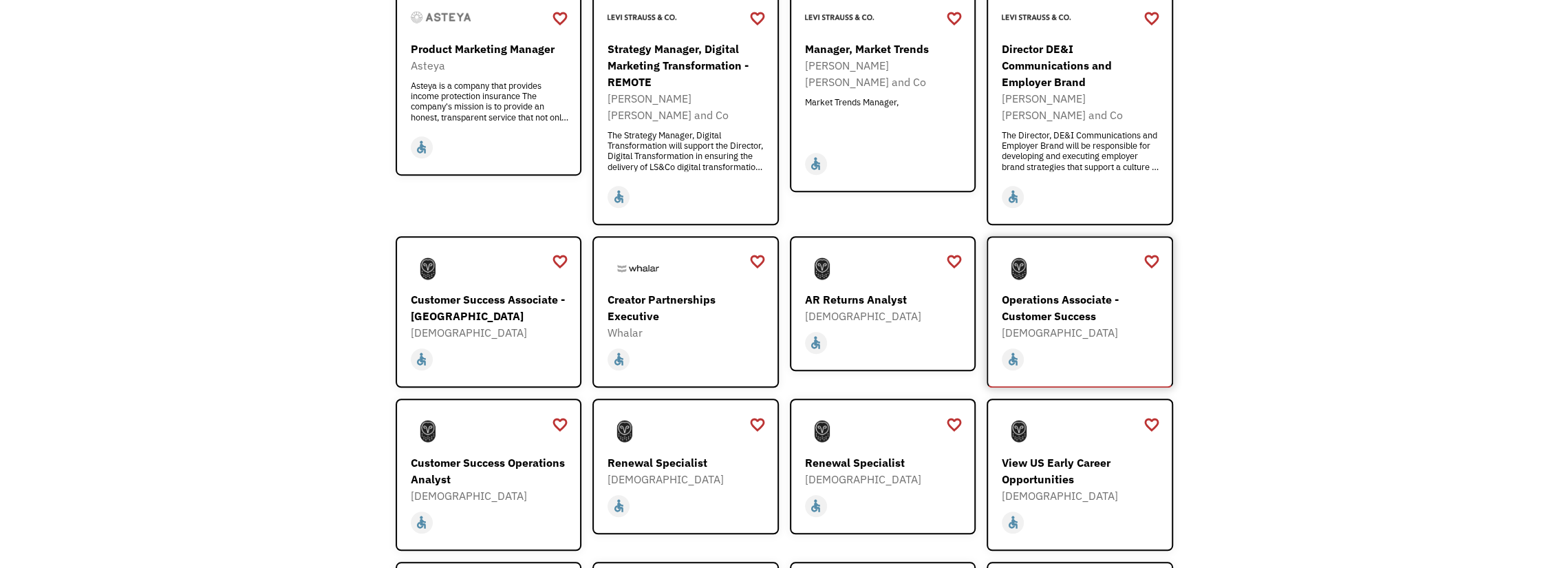
click at [1088, 304] on div "Operations Associate - Customer Success" at bounding box center [1082, 307] width 160 height 33
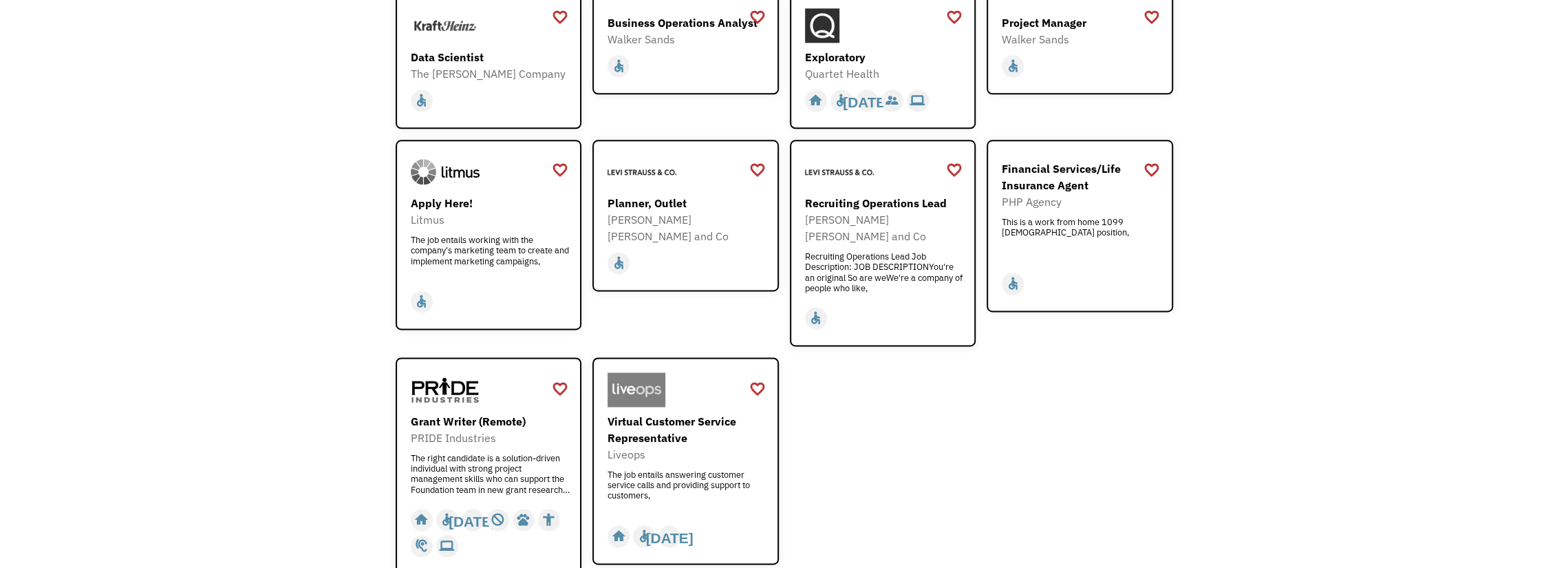
scroll to position [1583, 0]
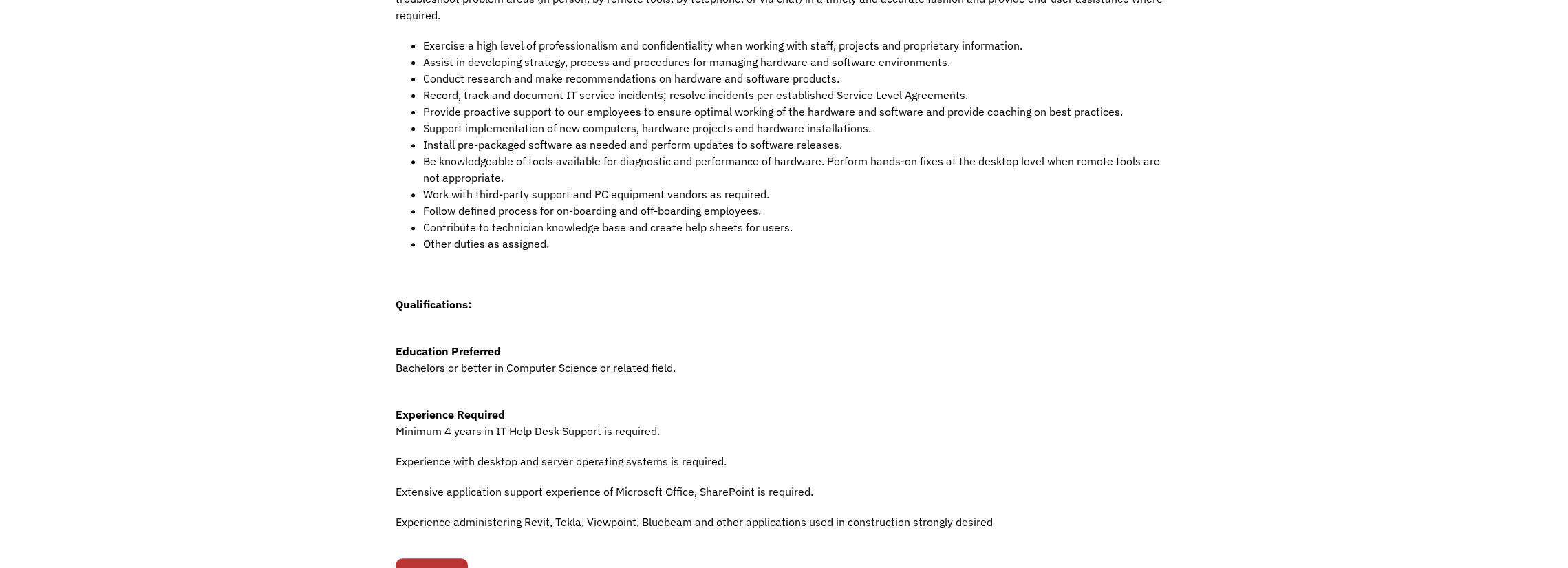
scroll to position [482, 0]
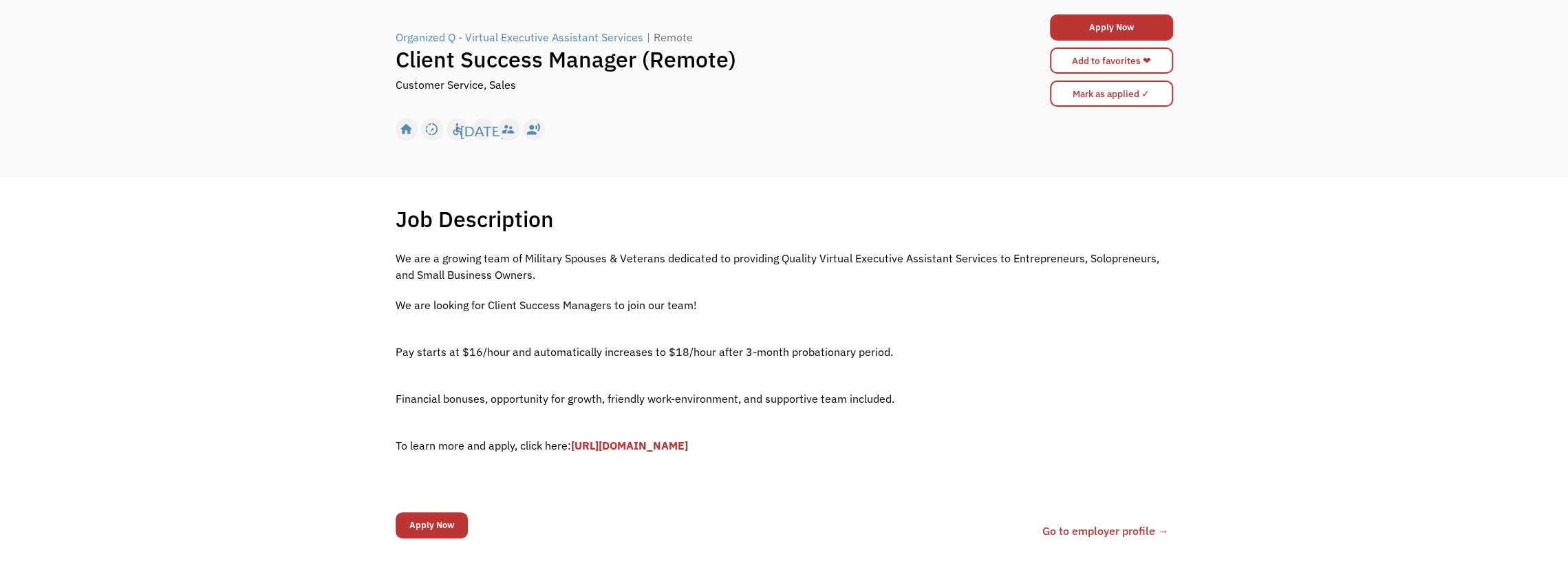
scroll to position [137, 0]
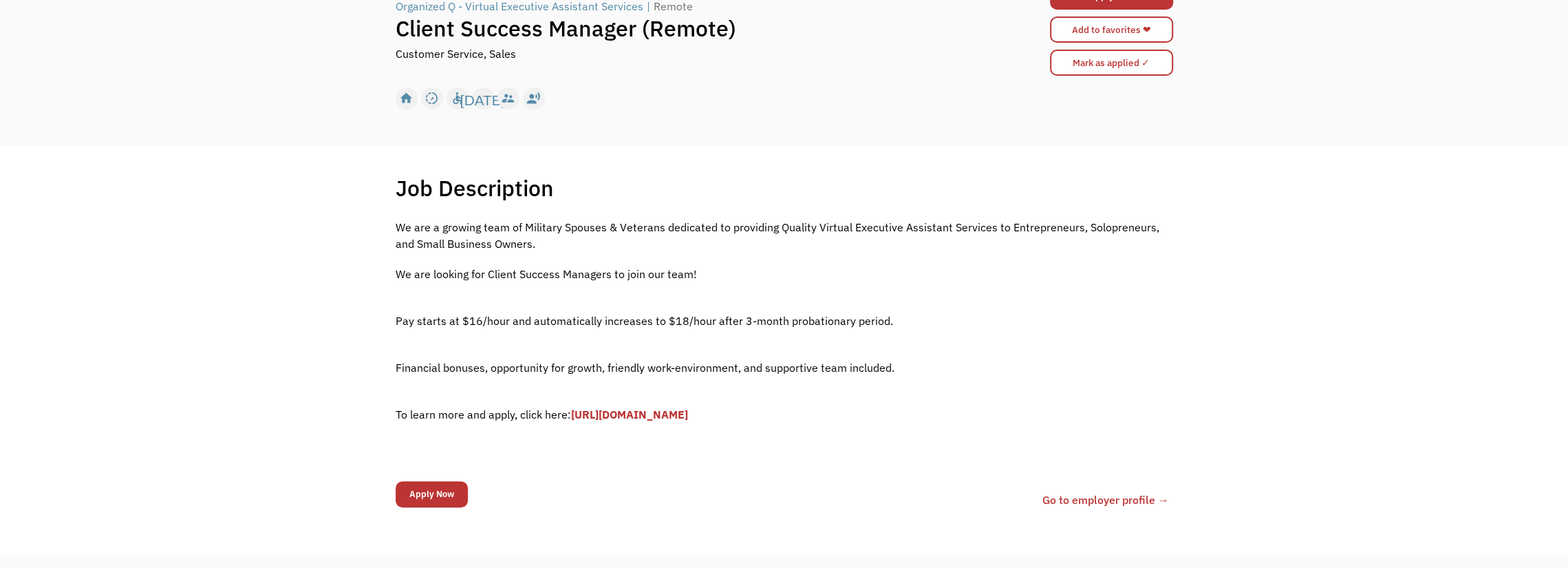
click at [659, 415] on link "[URL][DOMAIN_NAME]" at bounding box center [629, 415] width 117 height 14
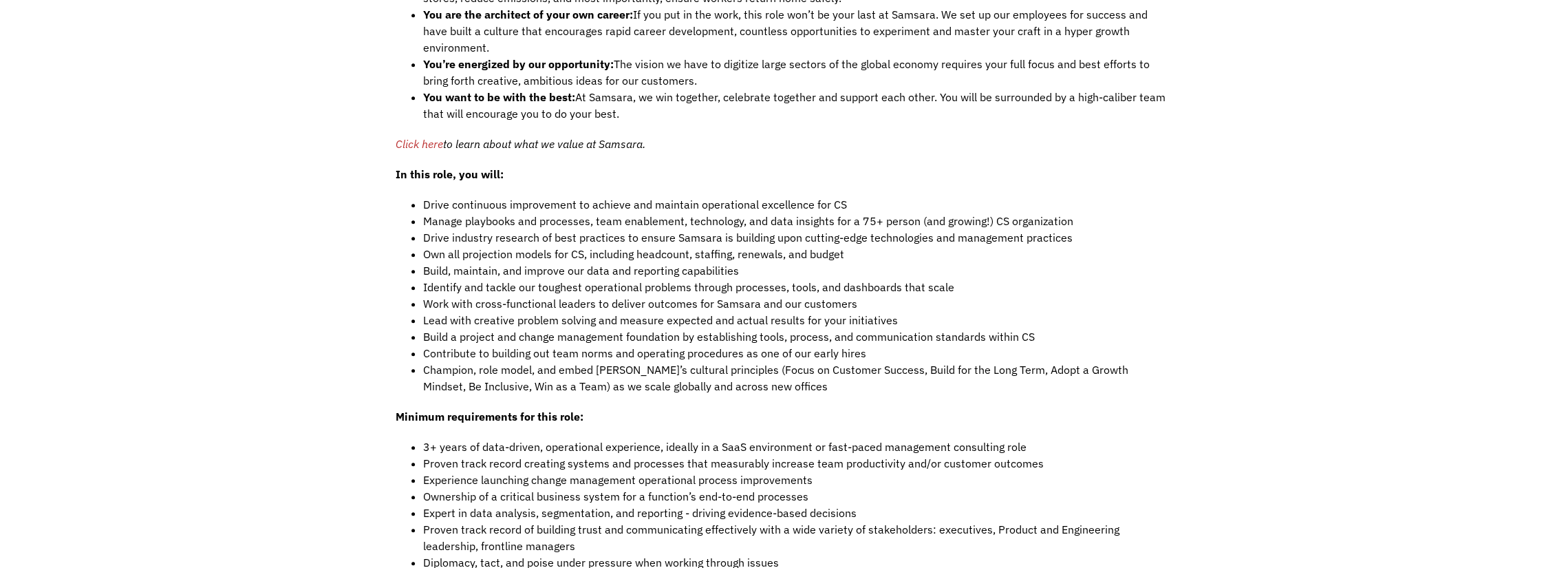
scroll to position [1101, 0]
